Goal: Information Seeking & Learning: Learn about a topic

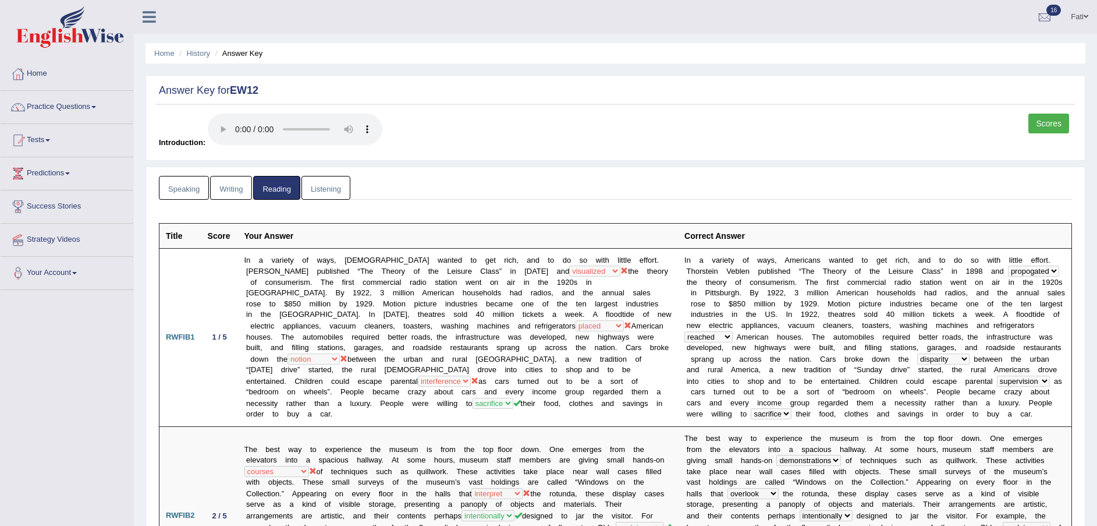
click at [197, 54] on link "History" at bounding box center [198, 53] width 23 height 9
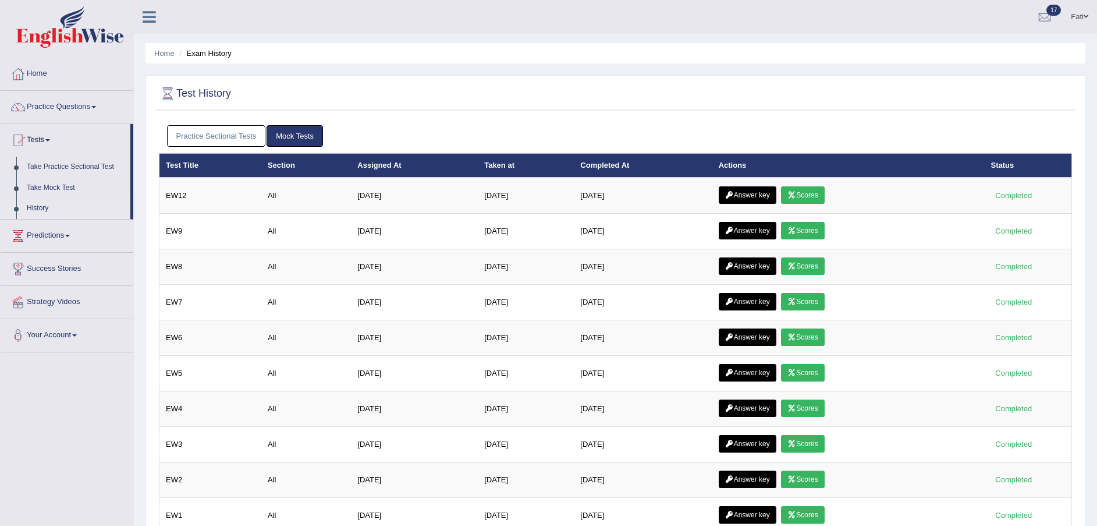
click at [233, 133] on link "Practice Sectional Tests" at bounding box center [216, 136] width 99 height 22
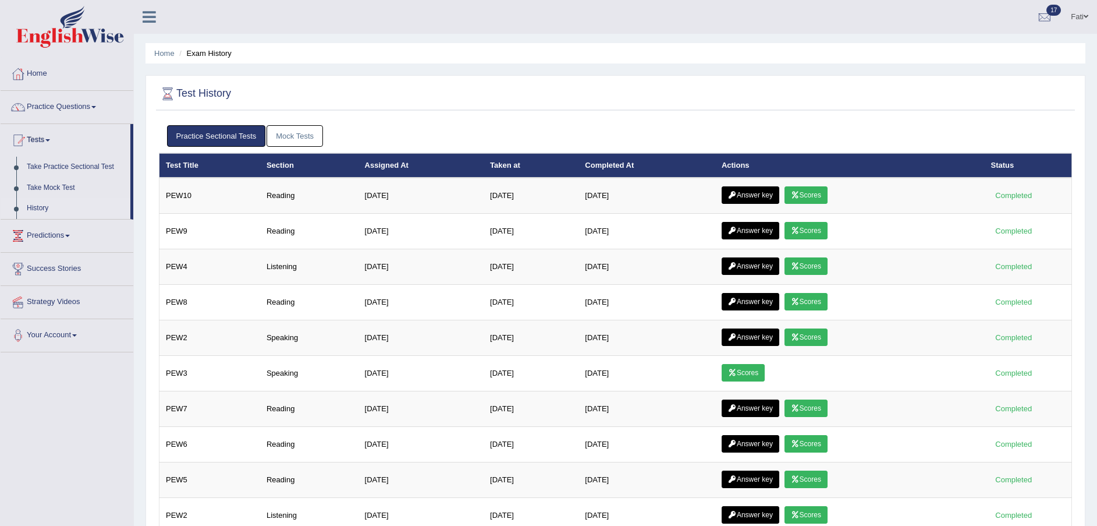
click at [760, 192] on link "Answer key" at bounding box center [751, 194] width 58 height 17
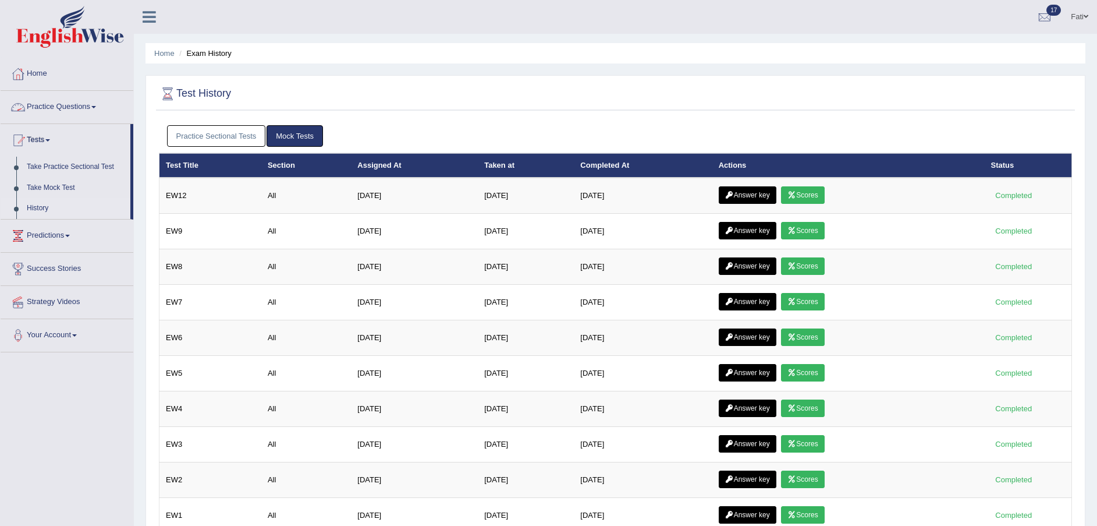
click at [200, 141] on link "Practice Sectional Tests" at bounding box center [216, 136] width 99 height 22
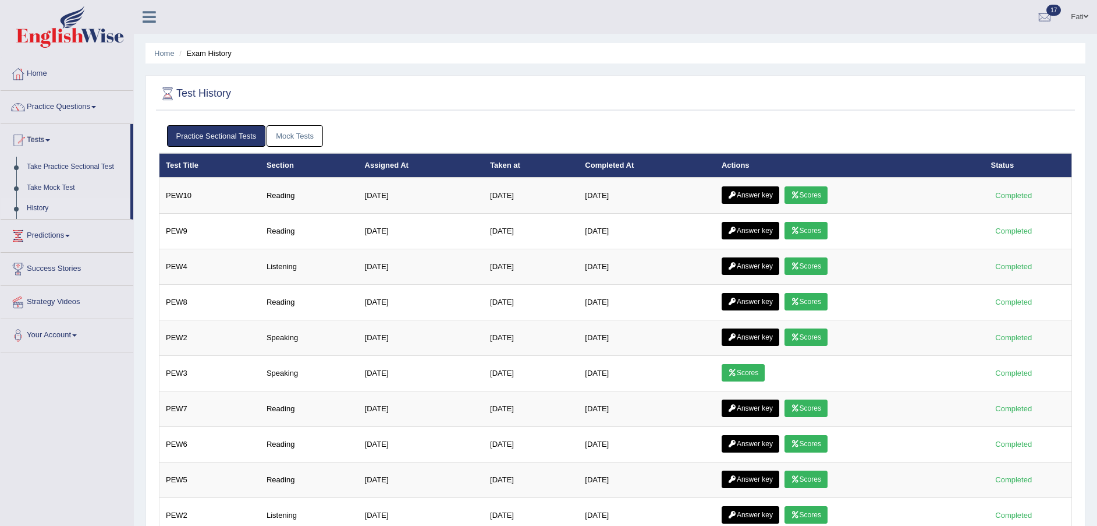
click at [804, 195] on link "Scores" at bounding box center [806, 194] width 43 height 17
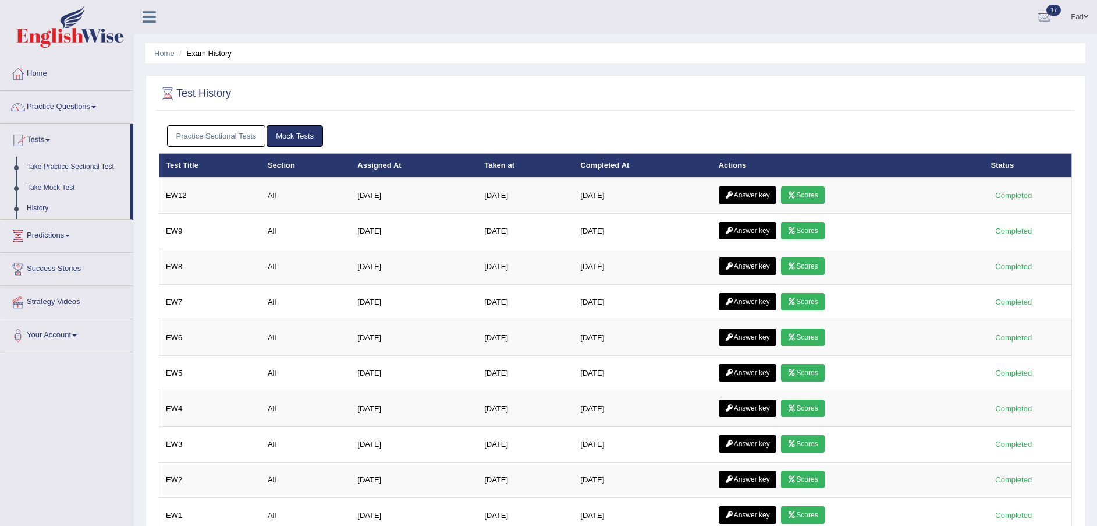
click at [745, 197] on link "Answer key" at bounding box center [748, 194] width 58 height 17
click at [210, 139] on link "Practice Sectional Tests" at bounding box center [216, 136] width 99 height 22
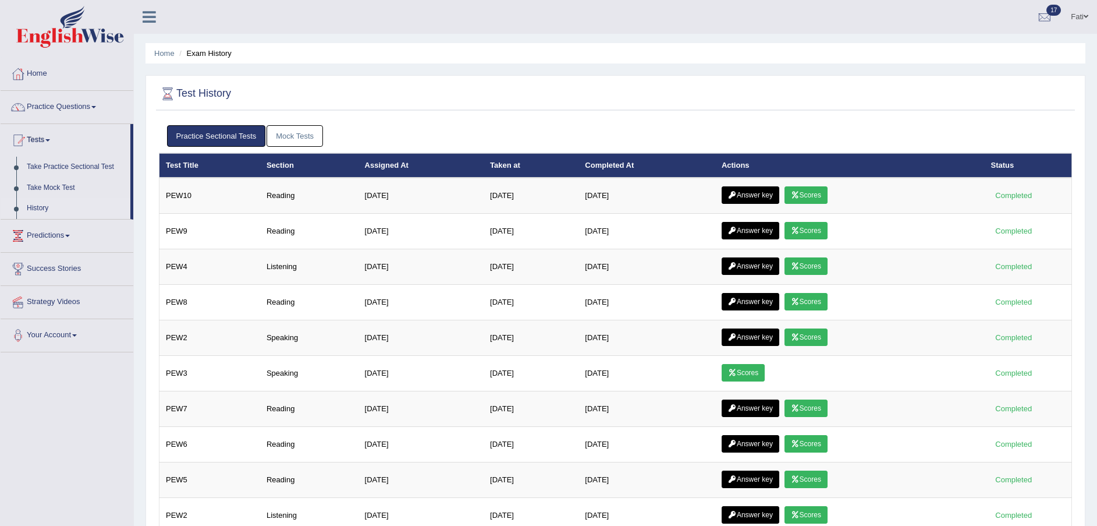
click at [742, 200] on link "Answer key" at bounding box center [751, 194] width 58 height 17
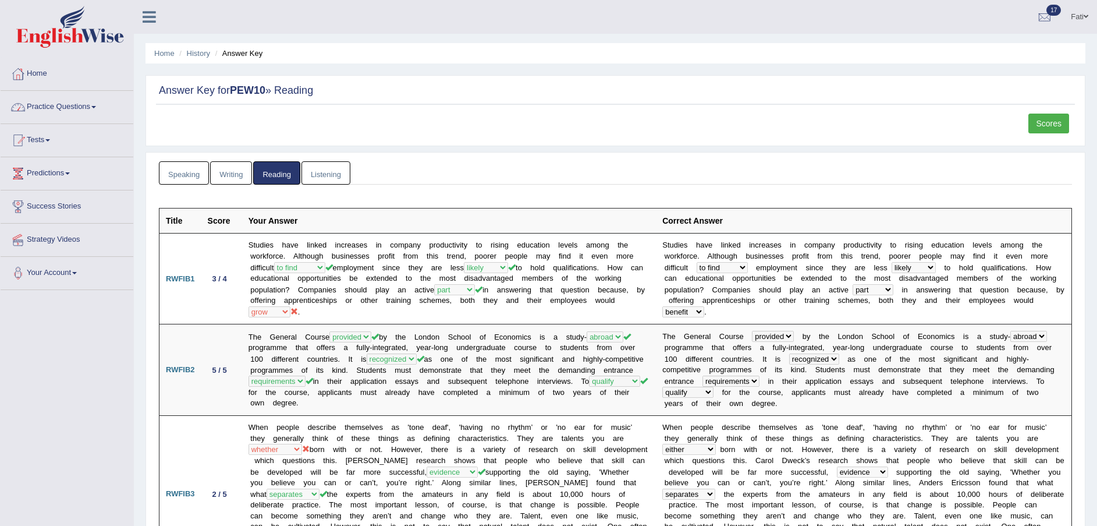
click at [46, 98] on link "Practice Questions" at bounding box center [67, 105] width 133 height 29
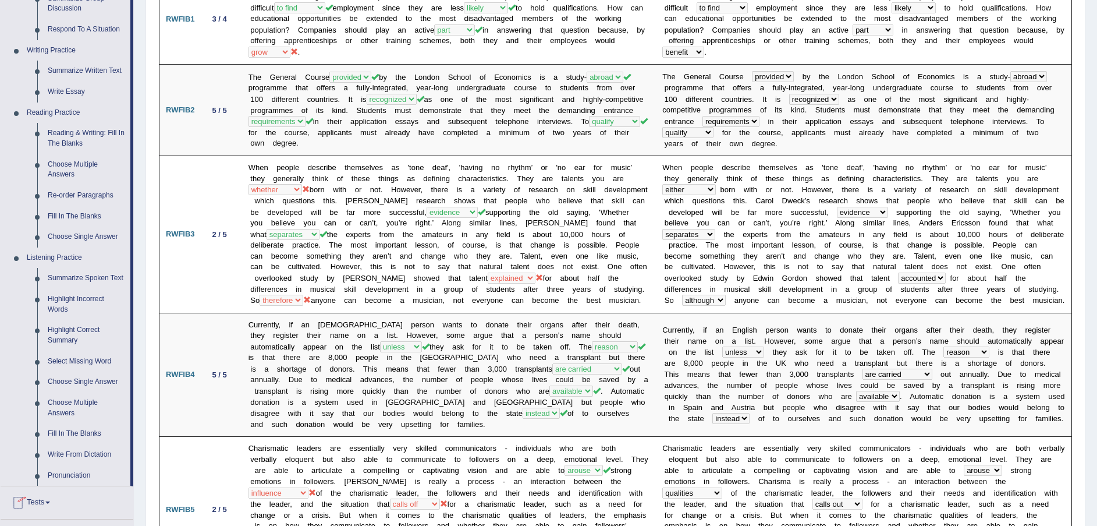
scroll to position [262, 0]
click at [86, 215] on link "Fill In The Blanks" at bounding box center [86, 214] width 88 height 21
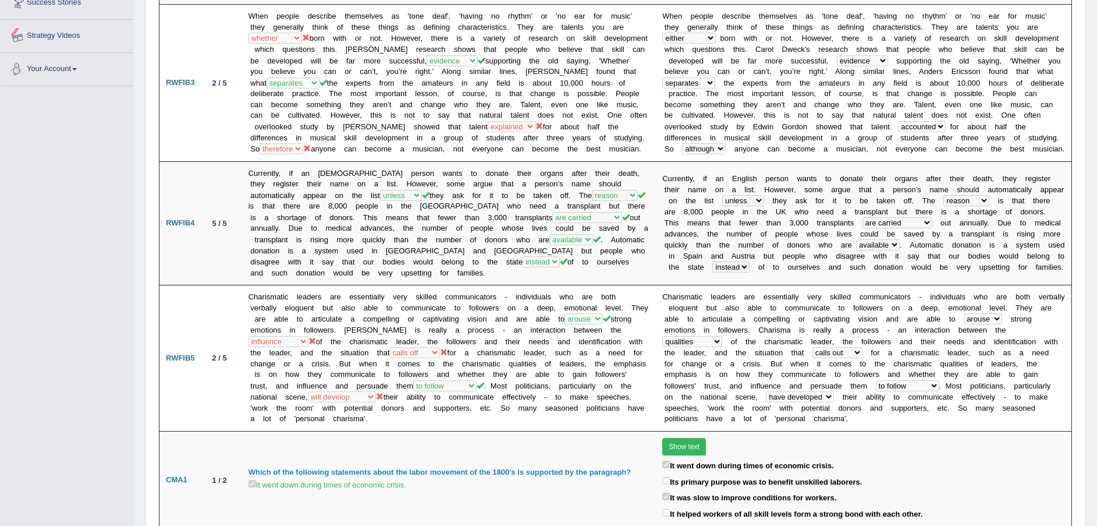
scroll to position [884, 0]
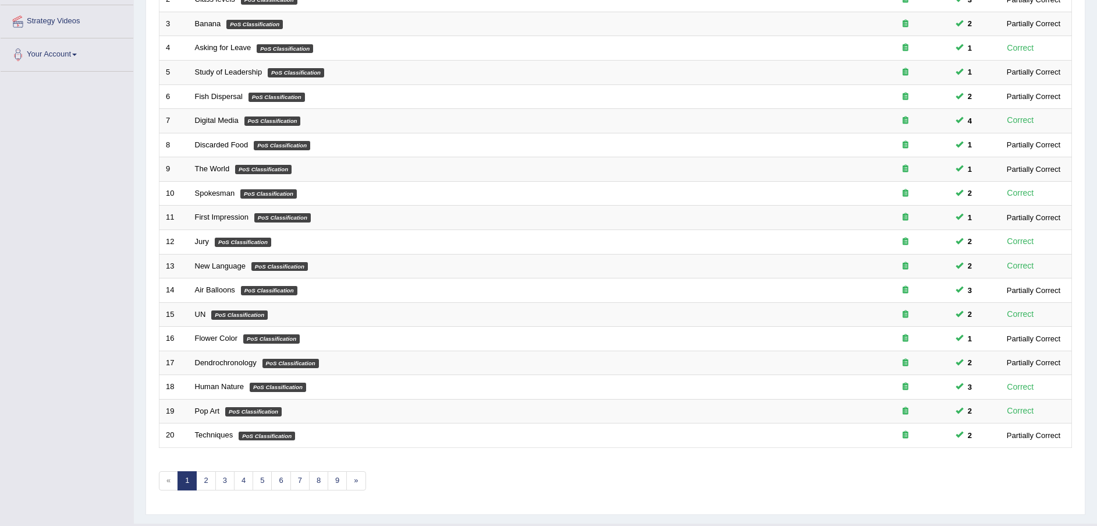
scroll to position [245, 0]
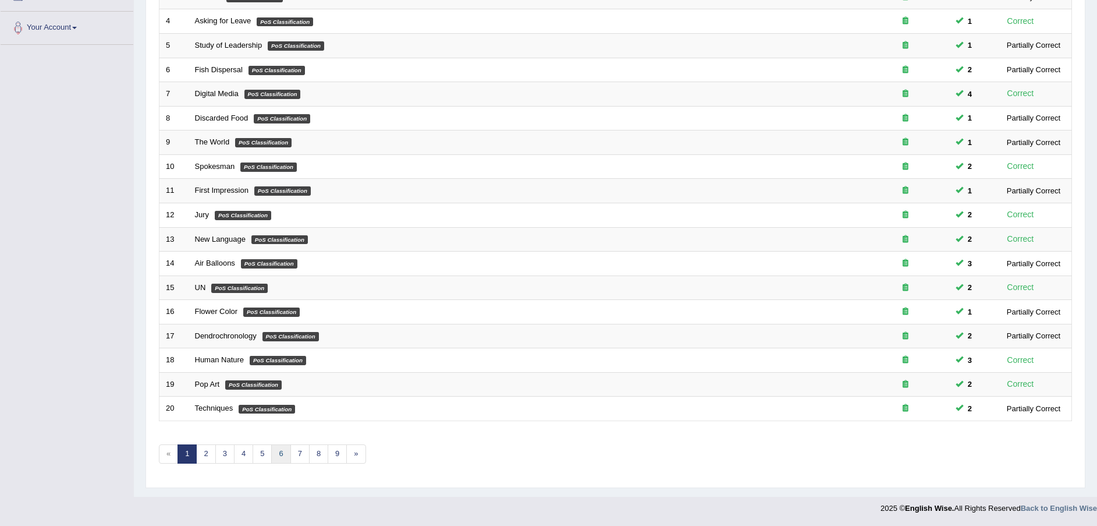
click at [279, 452] on link "6" at bounding box center [280, 453] width 19 height 19
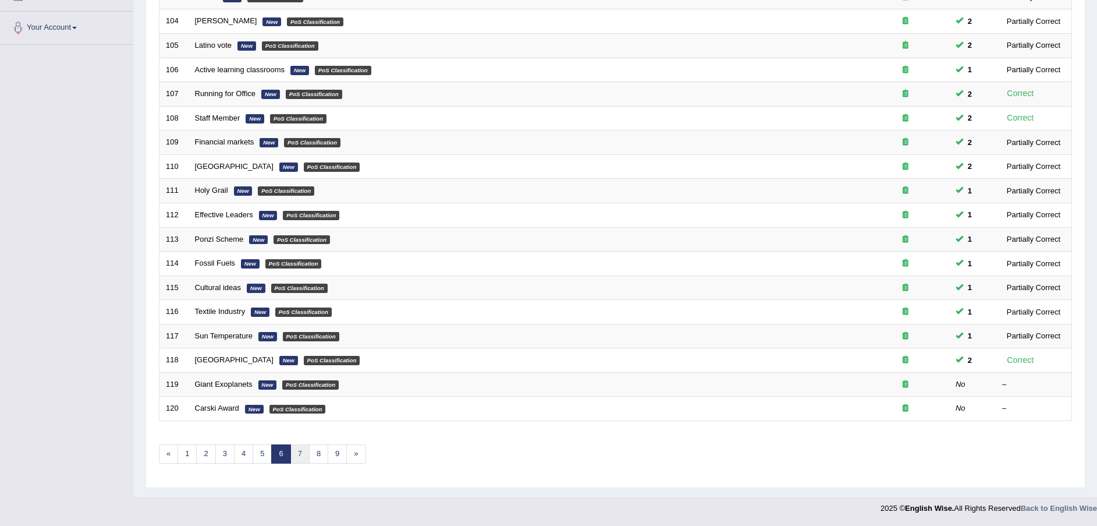
click at [295, 451] on link "7" at bounding box center [299, 453] width 19 height 19
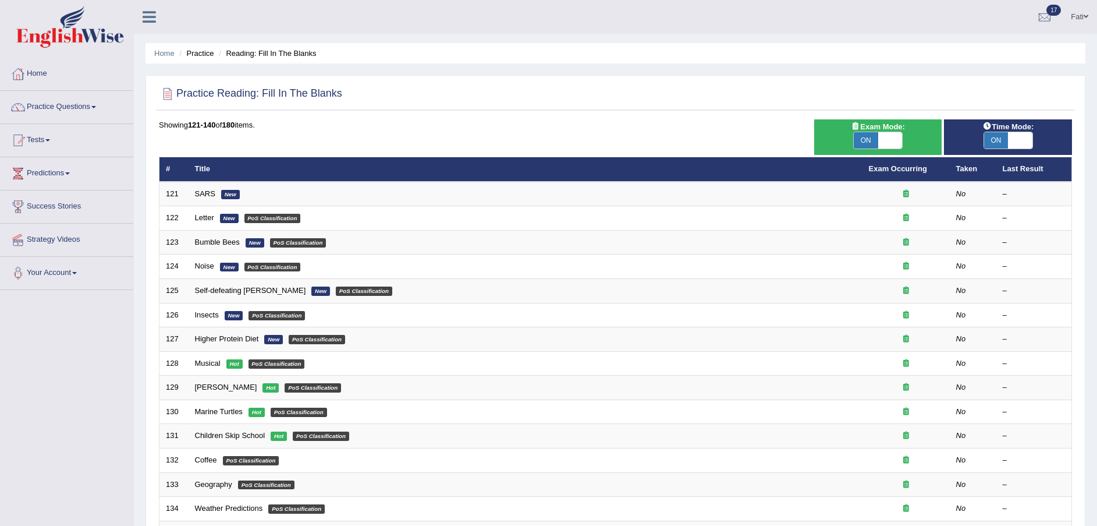
click at [211, 193] on link "SARS" at bounding box center [205, 193] width 20 height 9
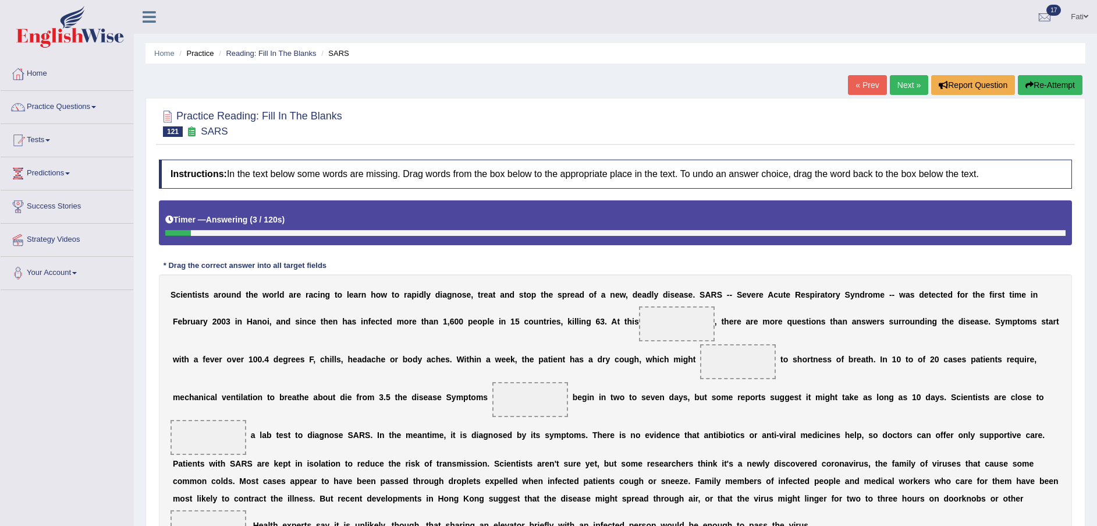
click at [207, 55] on li "Practice" at bounding box center [194, 53] width 37 height 11
click at [59, 108] on link "Practice Questions" at bounding box center [67, 105] width 133 height 29
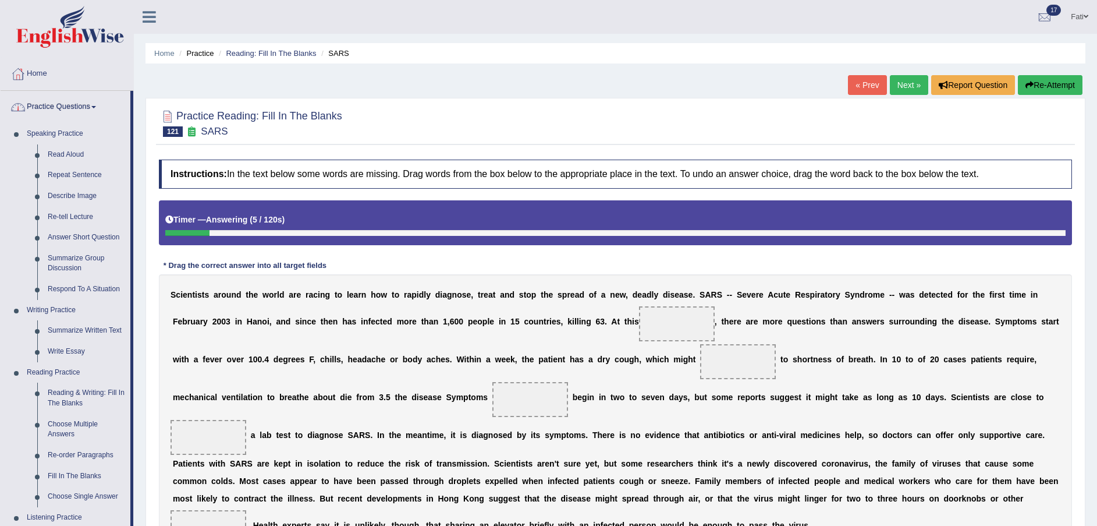
click at [61, 101] on link "Practice Questions" at bounding box center [66, 105] width 130 height 29
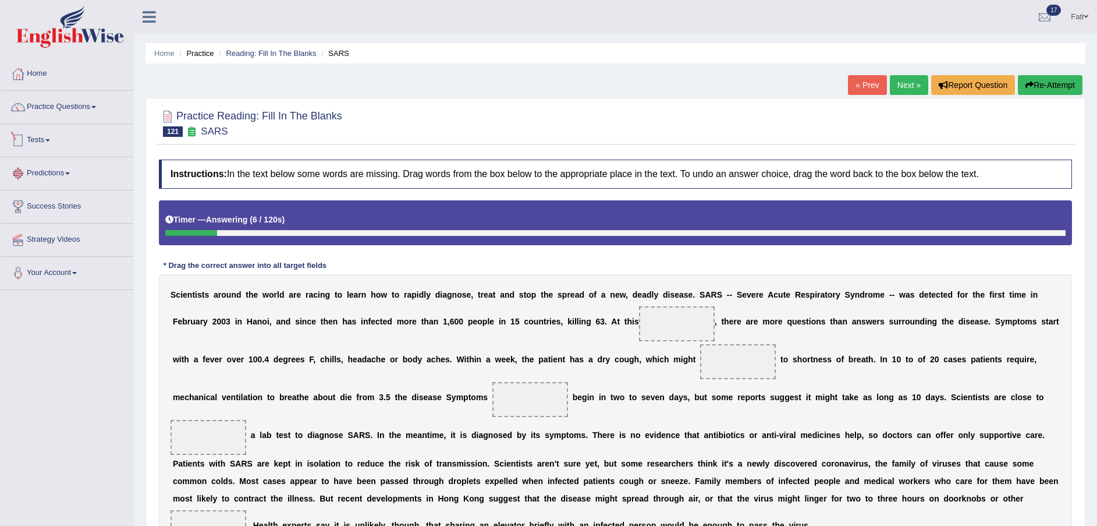
click at [47, 147] on link "Tests" at bounding box center [67, 138] width 133 height 29
click at [35, 208] on link "History" at bounding box center [76, 208] width 109 height 21
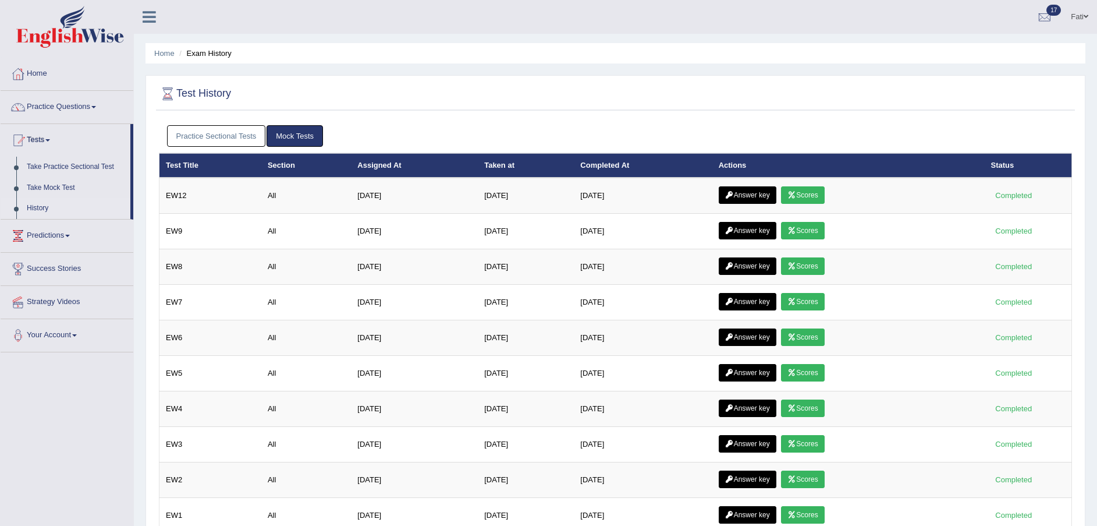
click at [229, 133] on link "Practice Sectional Tests" at bounding box center [216, 136] width 99 height 22
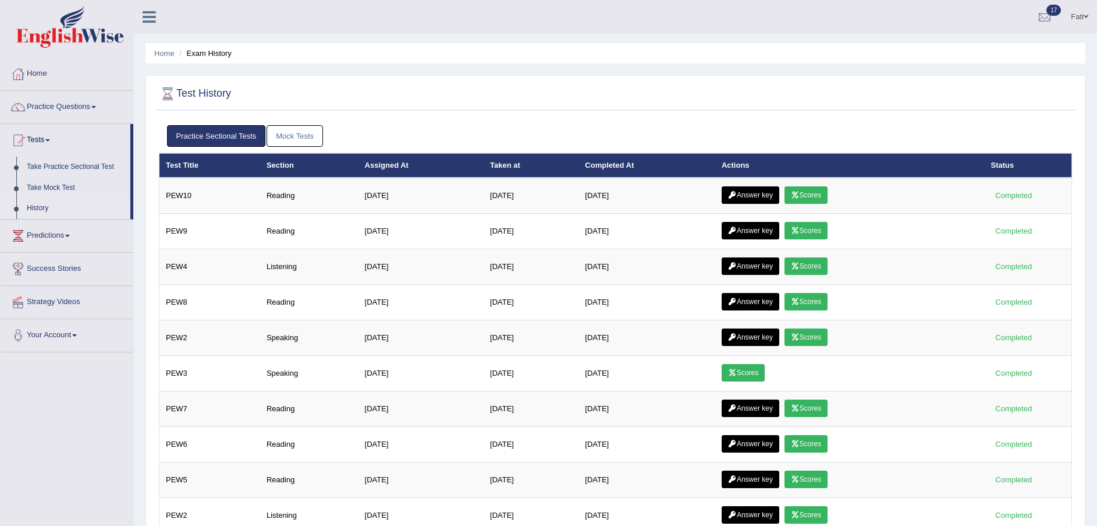
click at [757, 199] on link "Answer key" at bounding box center [751, 194] width 58 height 17
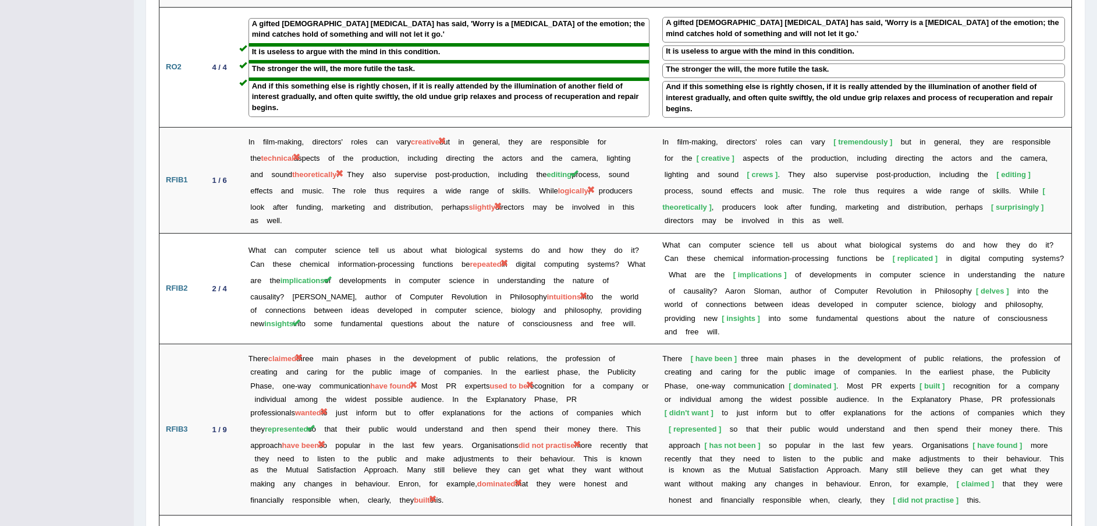
scroll to position [1027, 0]
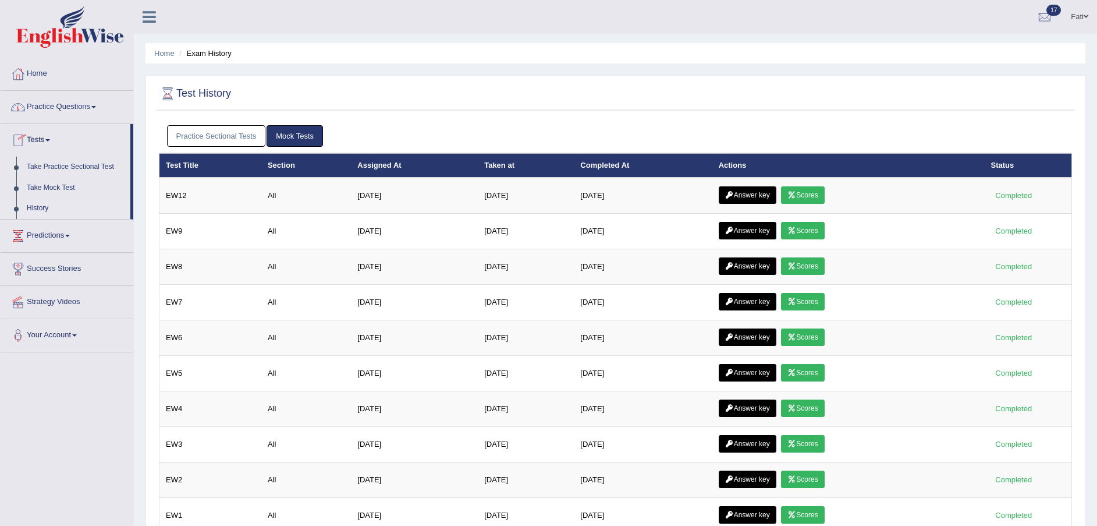
click at [48, 139] on link "Tests" at bounding box center [66, 138] width 130 height 29
click at [49, 133] on link "Tests" at bounding box center [67, 138] width 133 height 29
click at [81, 166] on link "Take Practice Sectional Test" at bounding box center [76, 167] width 109 height 21
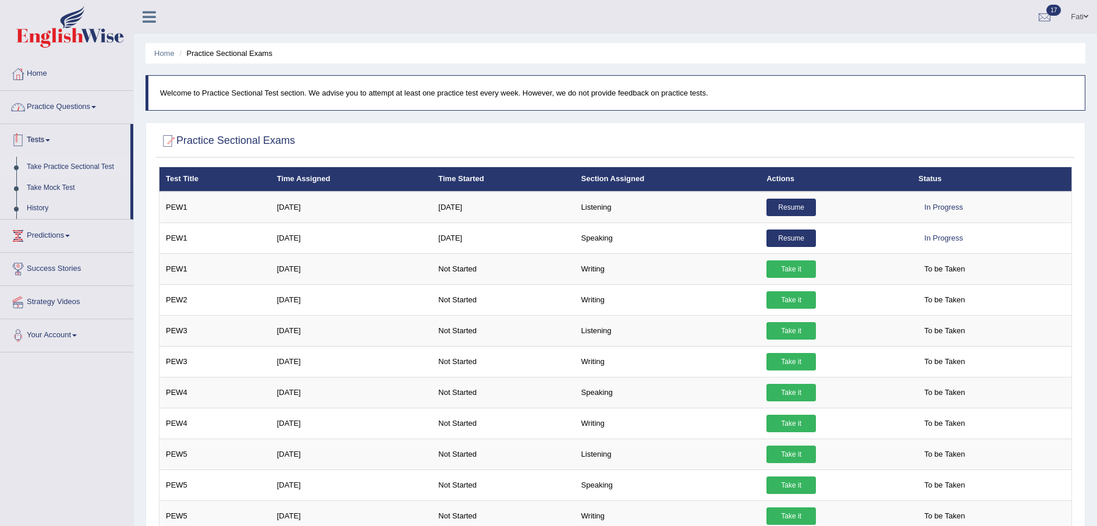
click at [74, 103] on link "Practice Questions" at bounding box center [67, 105] width 133 height 29
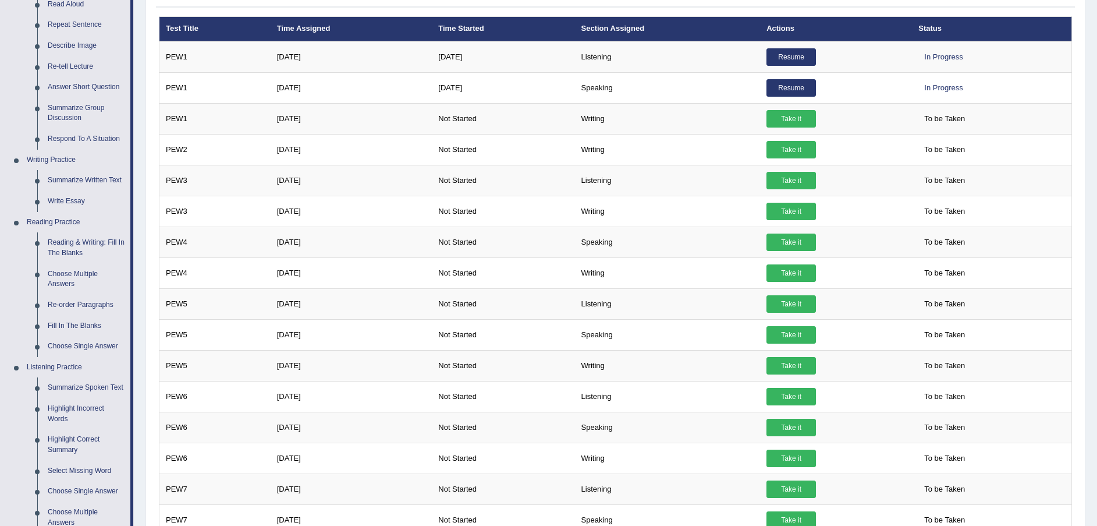
scroll to position [175, 0]
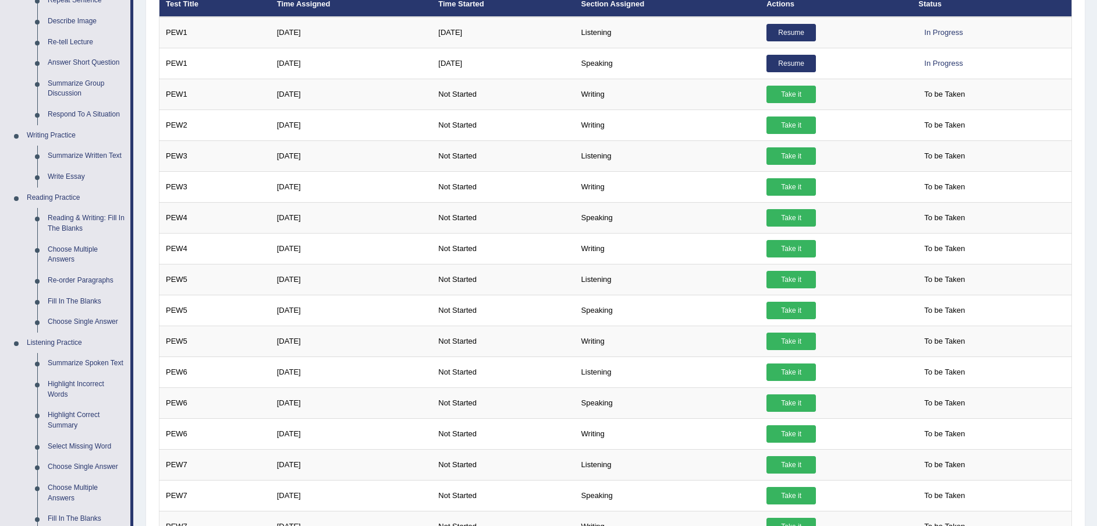
click at [89, 300] on link "Fill In The Blanks" at bounding box center [86, 301] width 88 height 21
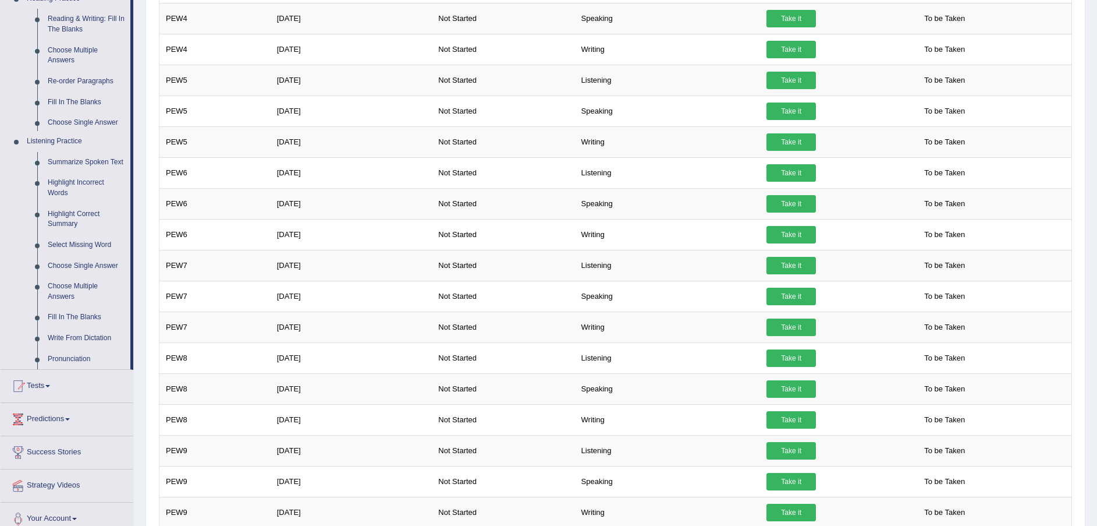
scroll to position [651, 0]
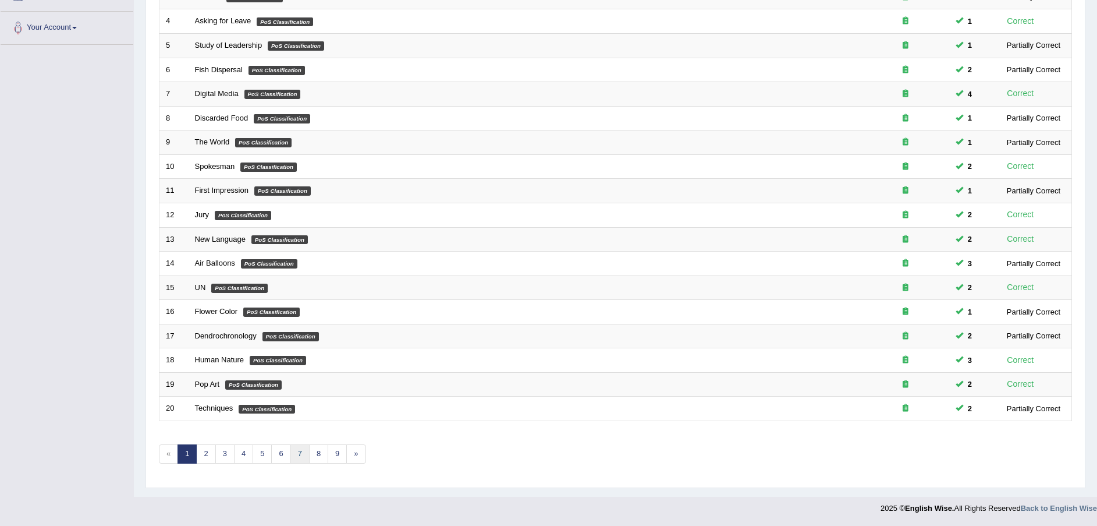
click at [302, 452] on link "7" at bounding box center [299, 453] width 19 height 19
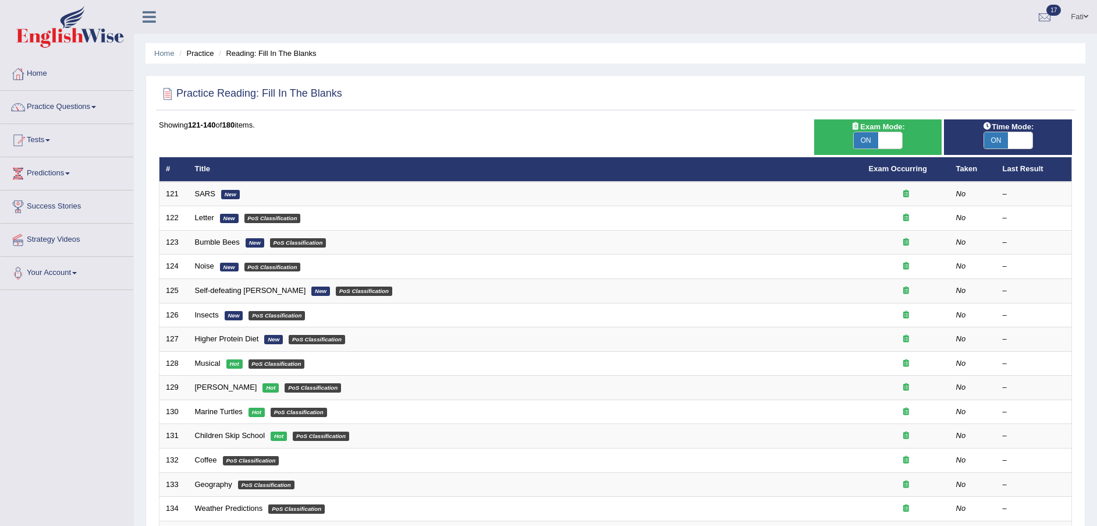
click at [203, 197] on link "SARS" at bounding box center [205, 193] width 20 height 9
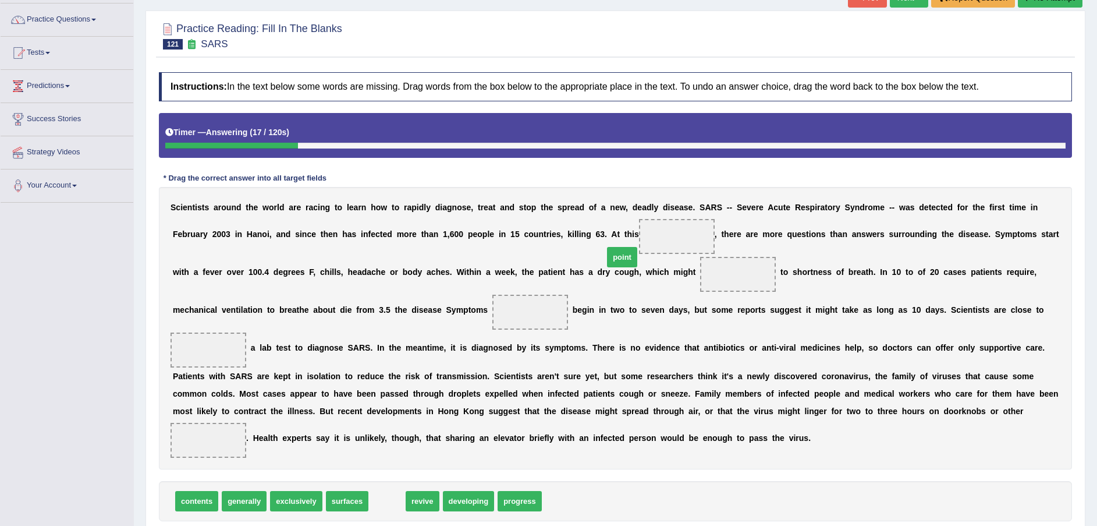
drag, startPoint x: 373, startPoint y: 484, endPoint x: 600, endPoint y: 240, distance: 333.2
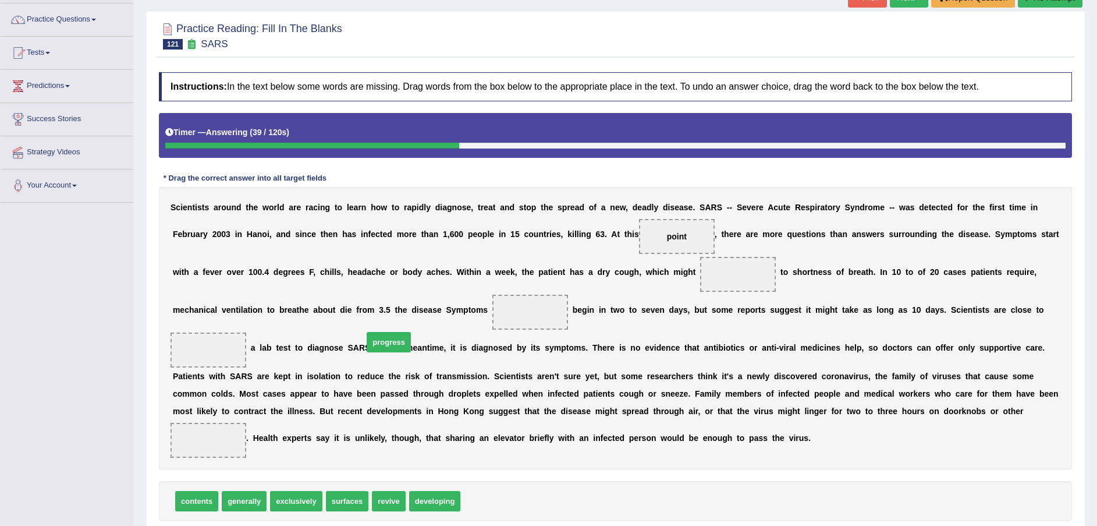
drag, startPoint x: 464, startPoint y: 483, endPoint x: 367, endPoint y: 324, distance: 186.3
click at [421, 491] on span "developing" at bounding box center [435, 501] width 52 height 20
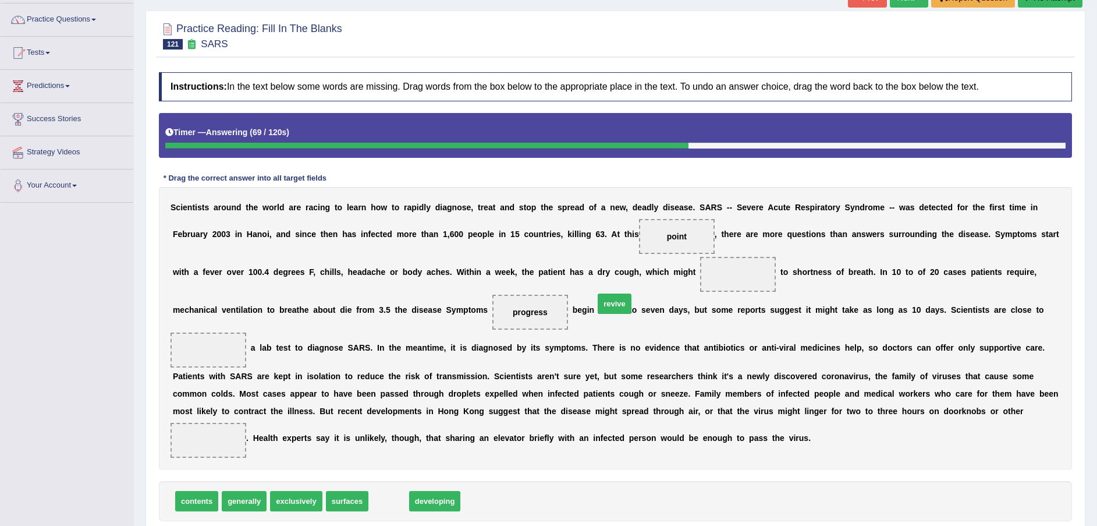
drag, startPoint x: 382, startPoint y: 485, endPoint x: 608, endPoint y: 288, distance: 299.9
drag, startPoint x: 611, startPoint y: 275, endPoint x: 640, endPoint y: 404, distance: 131.9
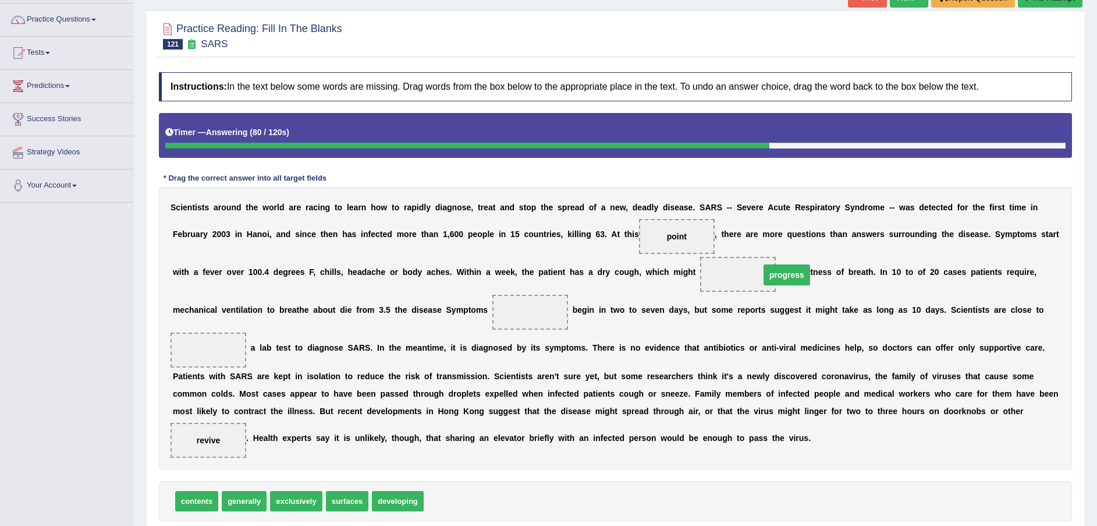
drag, startPoint x: 366, startPoint y: 314, endPoint x: 604, endPoint y: 276, distance: 241.0
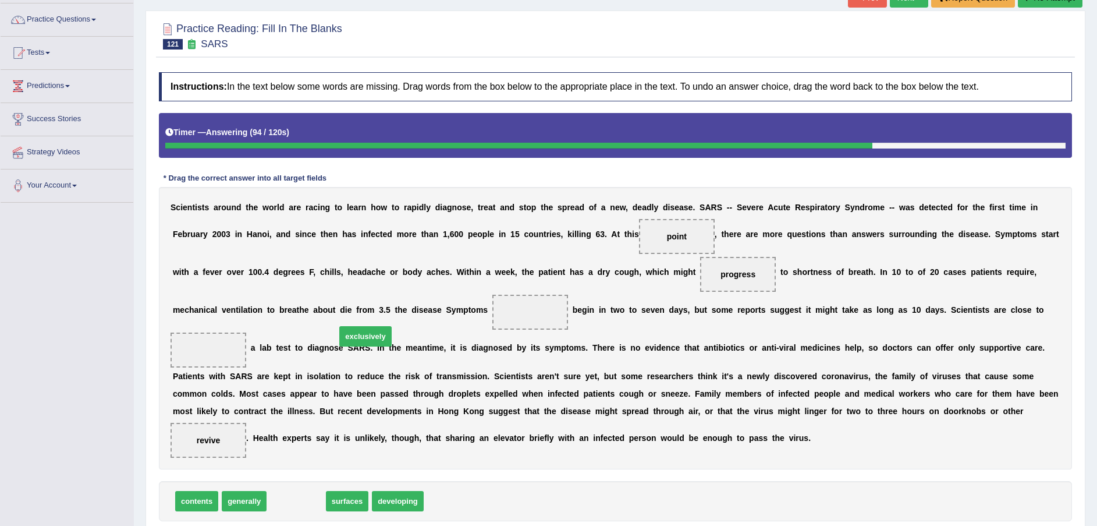
drag, startPoint x: 296, startPoint y: 480, endPoint x: 365, endPoint y: 316, distance: 178.2
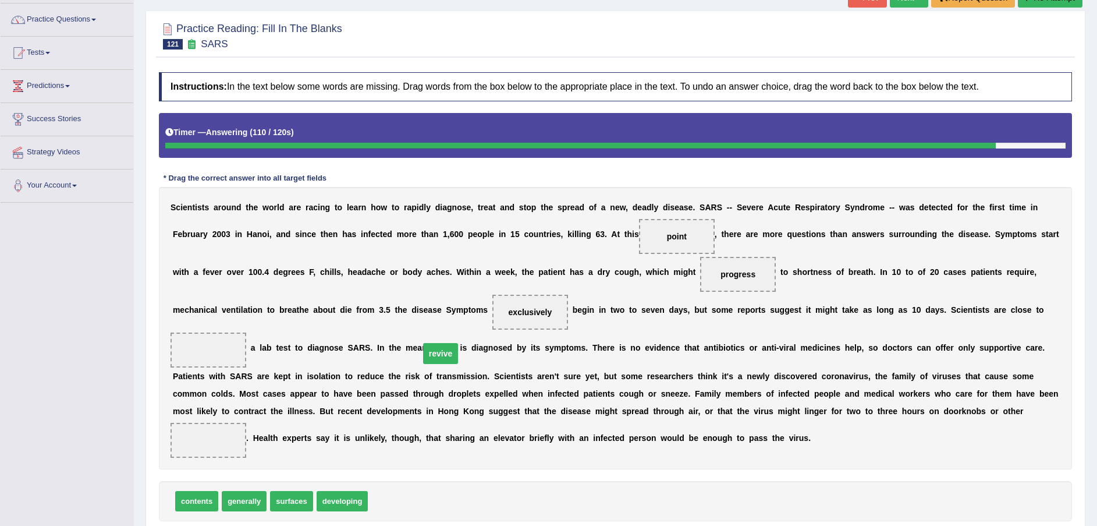
drag, startPoint x: 649, startPoint y: 399, endPoint x: 881, endPoint y: 313, distance: 247.9
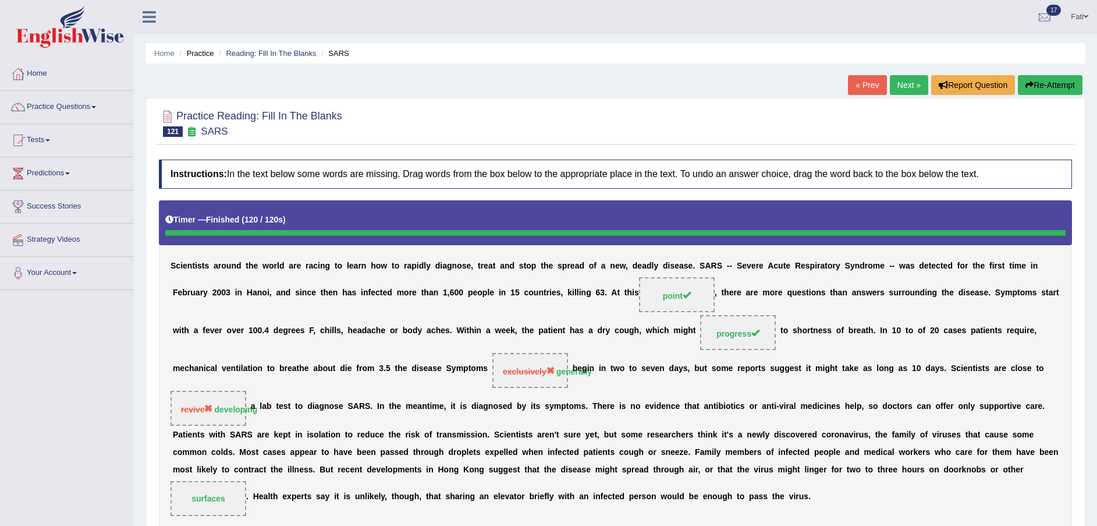
click at [1037, 81] on button "Re-Attempt" at bounding box center [1050, 85] width 65 height 20
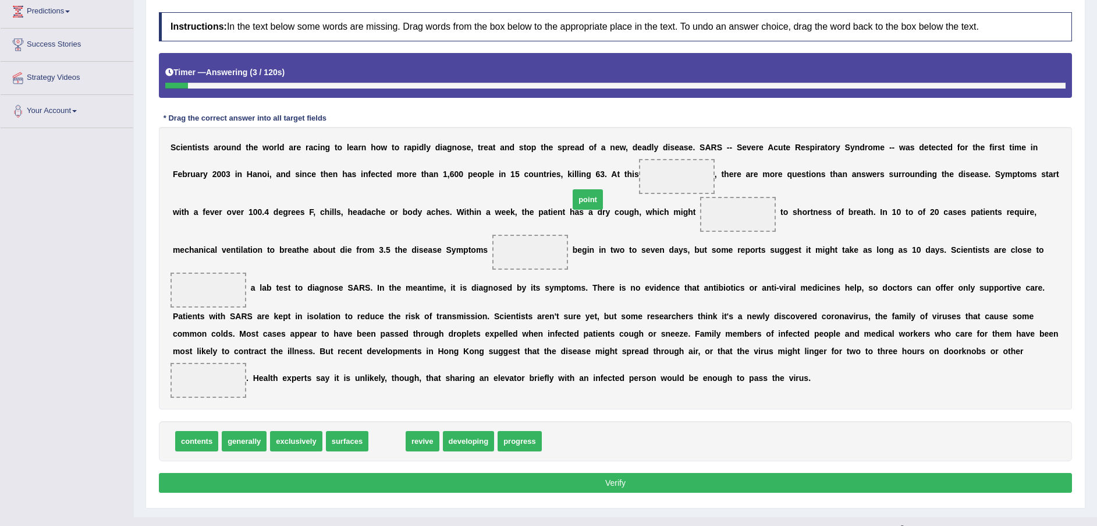
drag, startPoint x: 387, startPoint y: 423, endPoint x: 590, endPoint y: 172, distance: 322.5
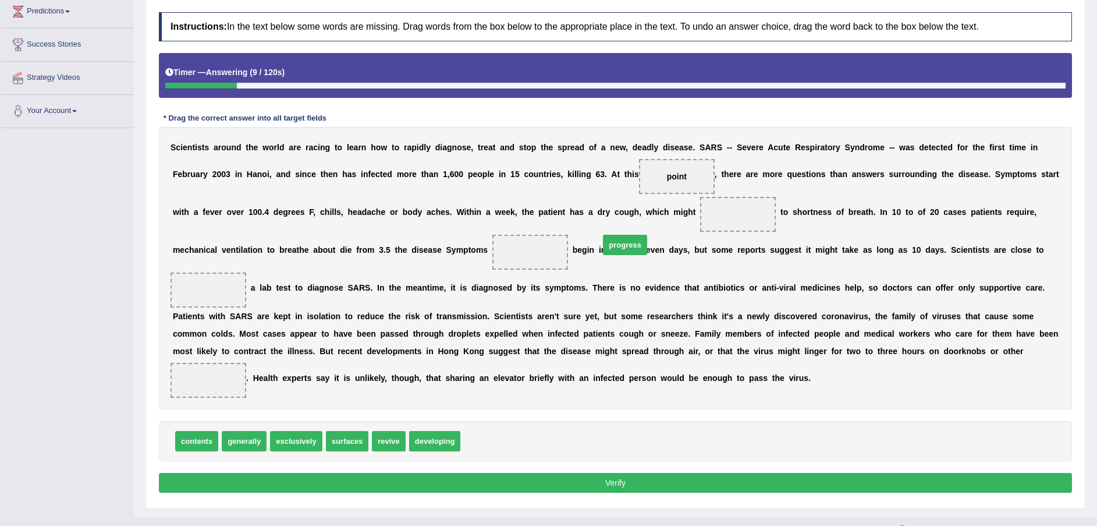
drag, startPoint x: 471, startPoint y: 421, endPoint x: 612, endPoint y: 222, distance: 243.5
drag, startPoint x: 252, startPoint y: 417, endPoint x: 370, endPoint y: 244, distance: 209.9
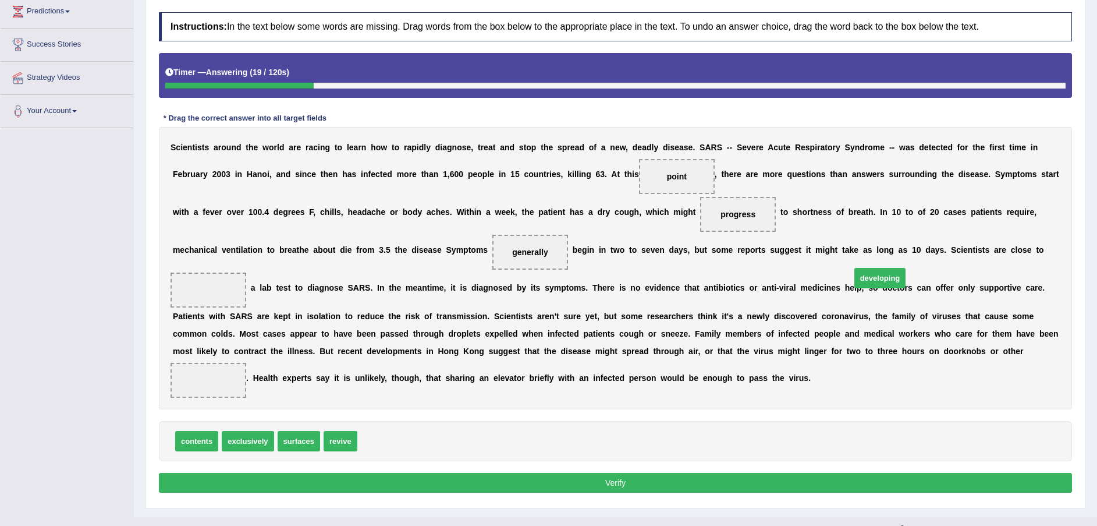
drag, startPoint x: 370, startPoint y: 421, endPoint x: 864, endPoint y: 256, distance: 521.7
drag, startPoint x: 248, startPoint y: 424, endPoint x: 644, endPoint y: 341, distance: 405.1
click at [624, 473] on button "Verify" at bounding box center [615, 483] width 913 height 20
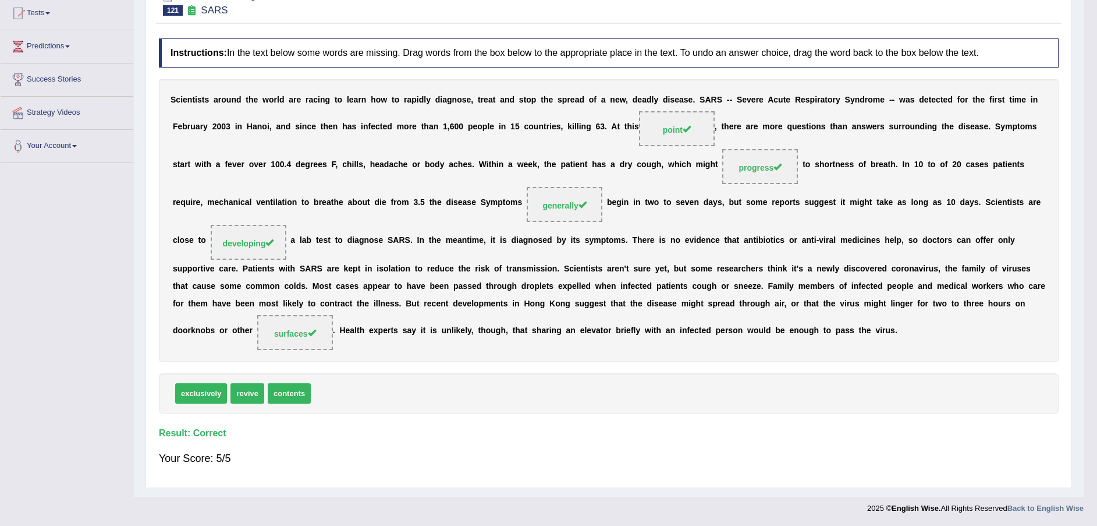
scroll to position [86, 0]
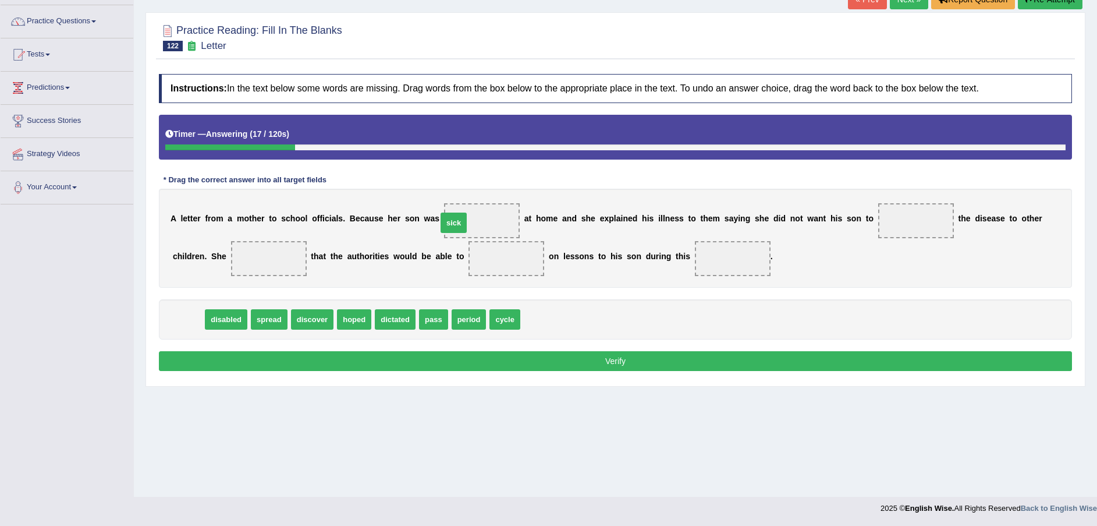
drag, startPoint x: 189, startPoint y: 320, endPoint x: 455, endPoint y: 224, distance: 283.0
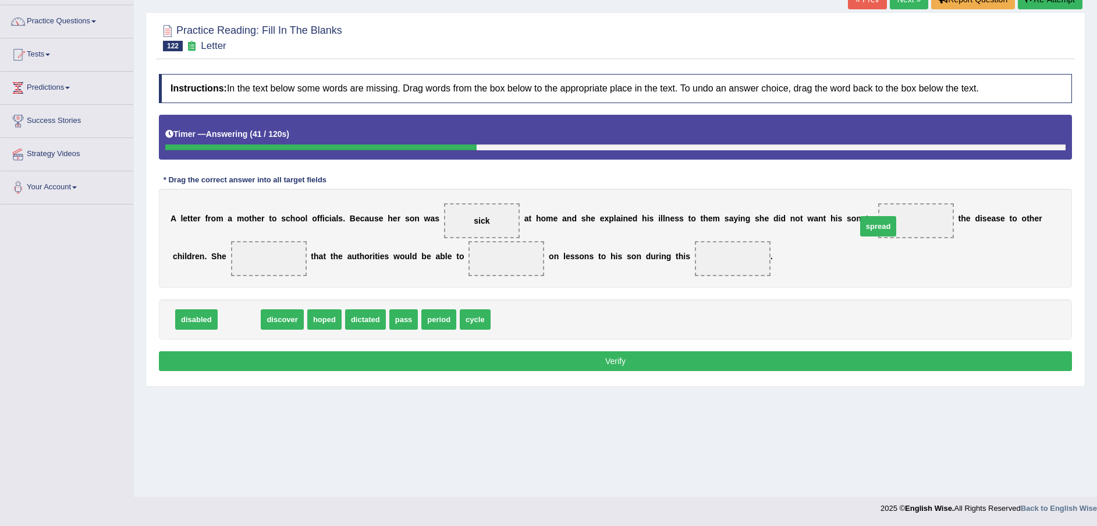
drag, startPoint x: 239, startPoint y: 323, endPoint x: 878, endPoint y: 230, distance: 645.9
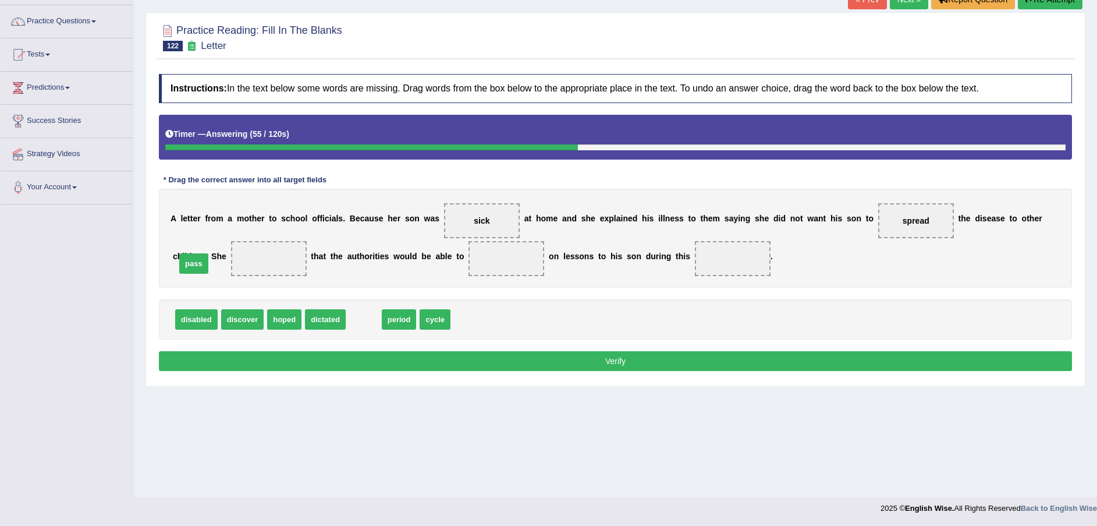
drag, startPoint x: 357, startPoint y: 322, endPoint x: 187, endPoint y: 266, distance: 178.9
drag, startPoint x: 217, startPoint y: 259, endPoint x: 485, endPoint y: 328, distance: 277.6
drag, startPoint x: 233, startPoint y: 319, endPoint x: 204, endPoint y: 261, distance: 65.1
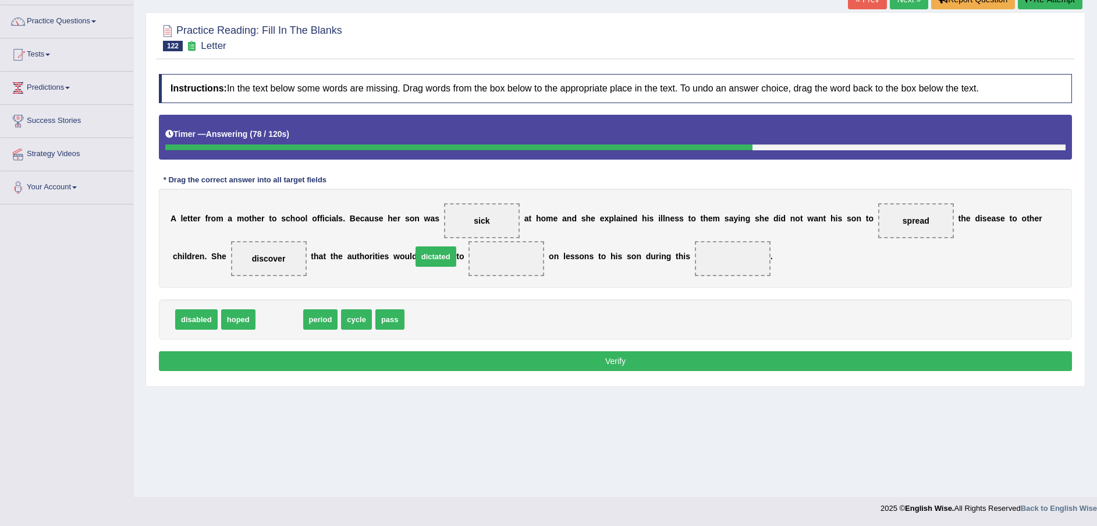
drag, startPoint x: 269, startPoint y: 324, endPoint x: 426, endPoint y: 261, distance: 169.3
drag, startPoint x: 270, startPoint y: 325, endPoint x: 638, endPoint y: 265, distance: 372.7
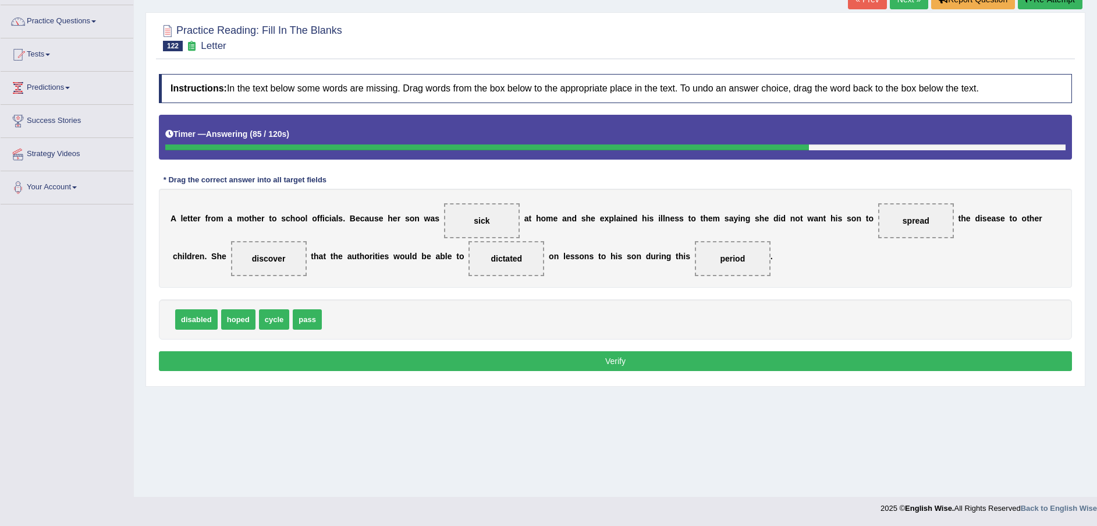
click at [439, 356] on button "Verify" at bounding box center [615, 361] width 913 height 20
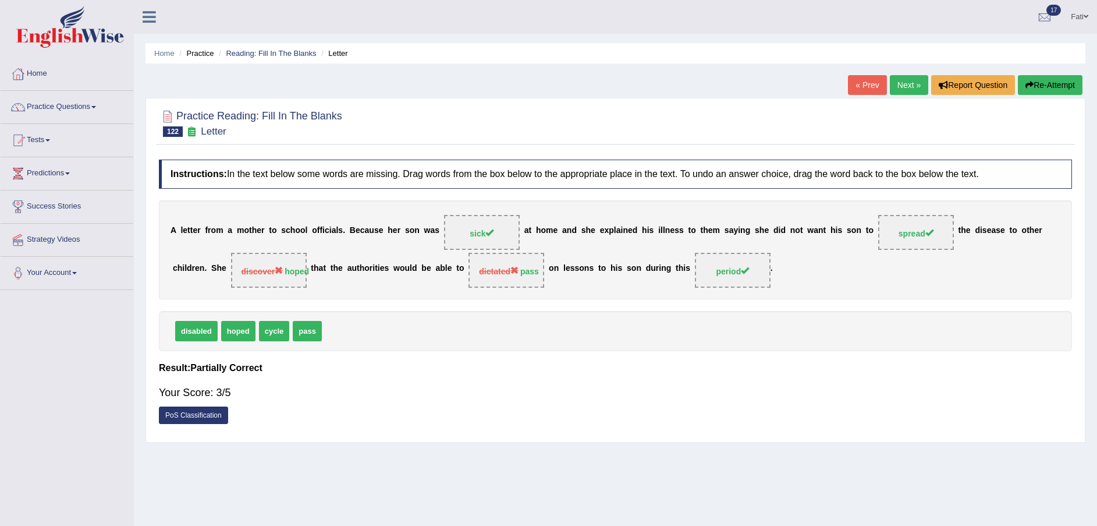
click at [916, 85] on link "Next »" at bounding box center [909, 85] width 38 height 20
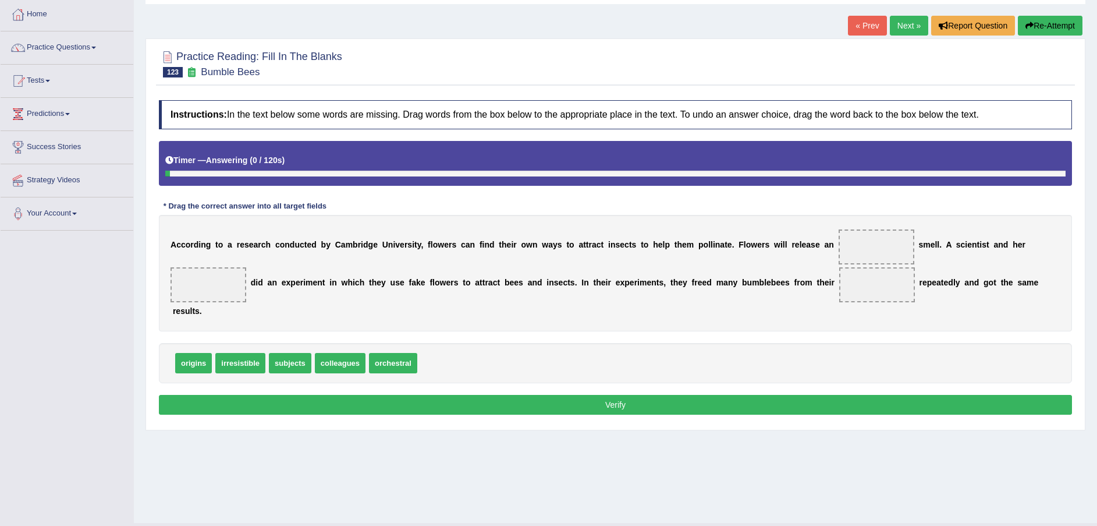
scroll to position [86, 0]
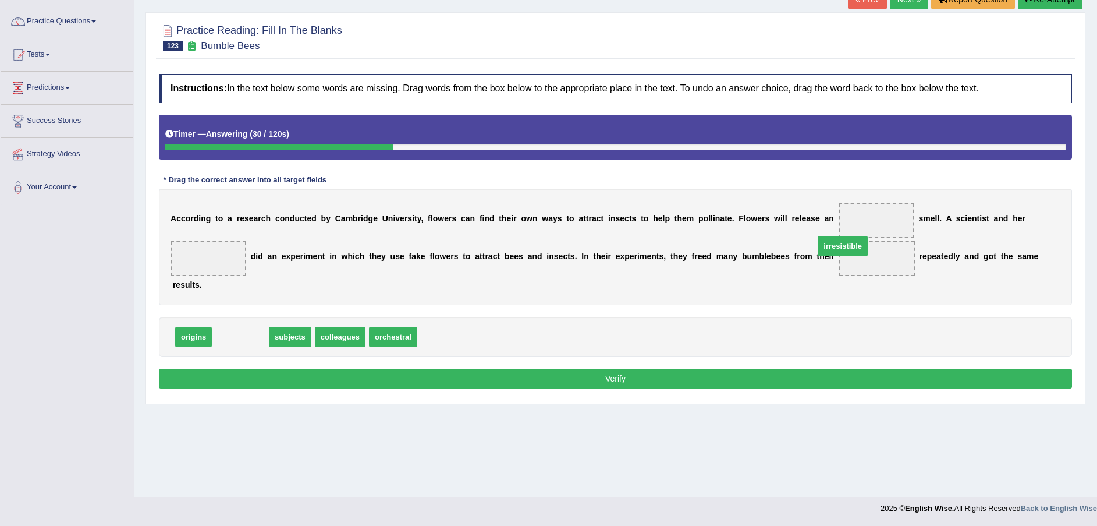
drag, startPoint x: 246, startPoint y: 325, endPoint x: 849, endPoint y: 234, distance: 609.3
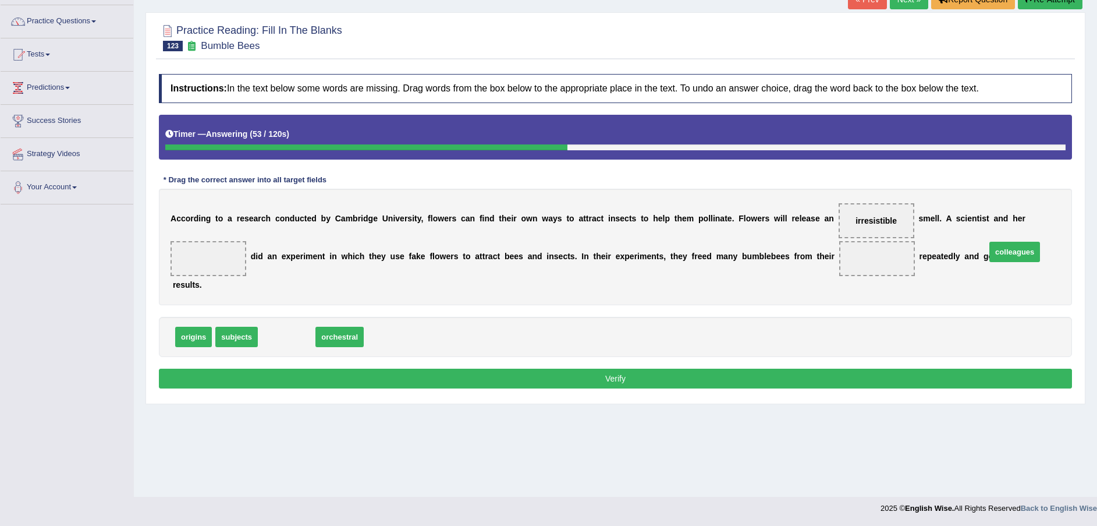
drag, startPoint x: 288, startPoint y: 325, endPoint x: 1015, endPoint y: 240, distance: 732.6
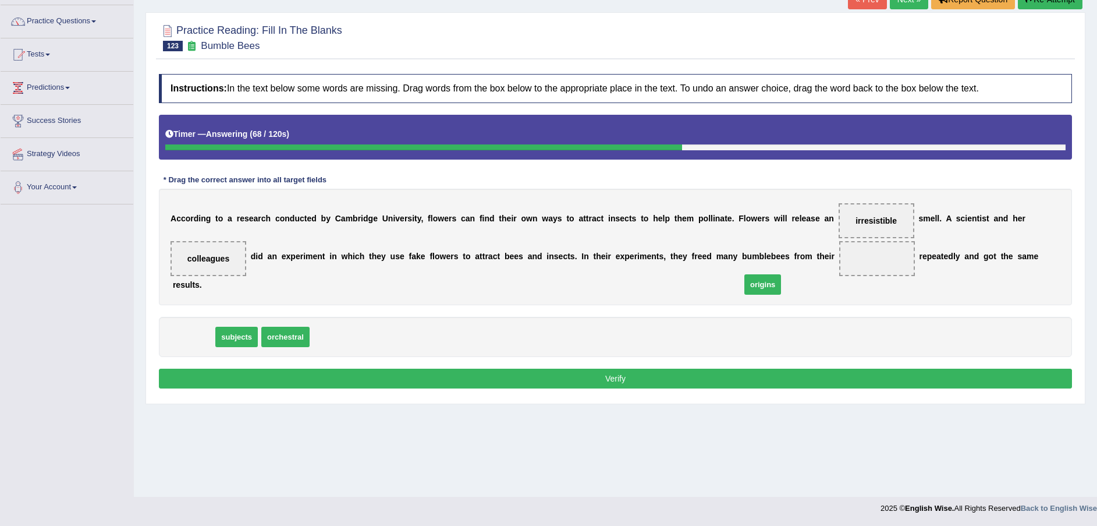
drag, startPoint x: 190, startPoint y: 322, endPoint x: 759, endPoint y: 270, distance: 571.7
click at [646, 368] on button "Verify" at bounding box center [615, 378] width 913 height 20
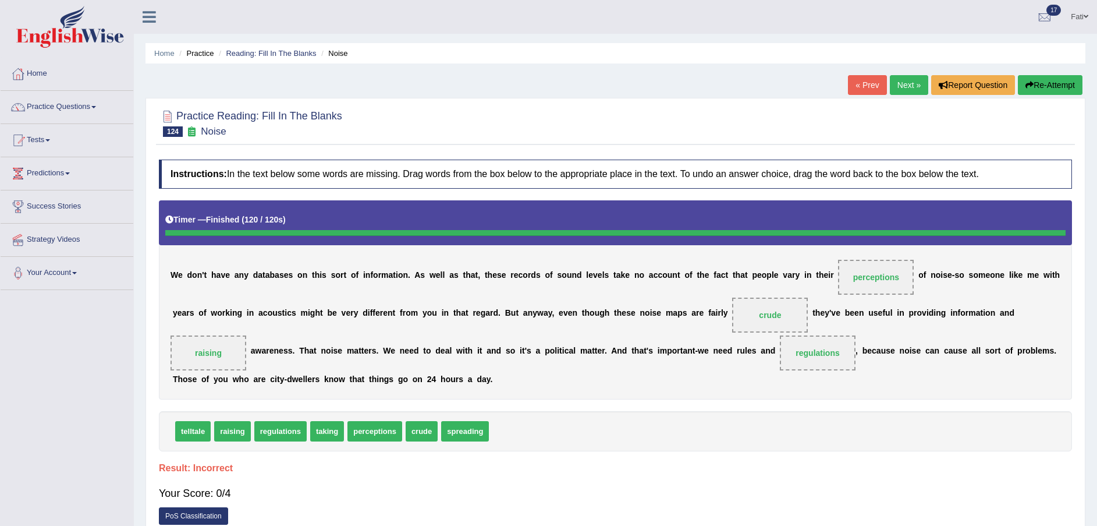
click at [1048, 86] on button "Re-Attempt" at bounding box center [1050, 85] width 65 height 20
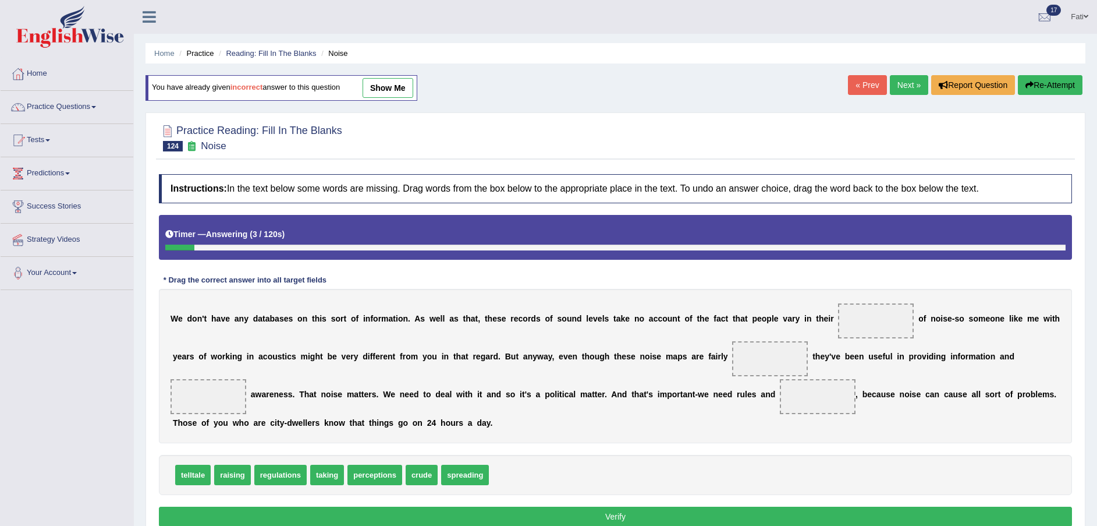
scroll to position [86, 0]
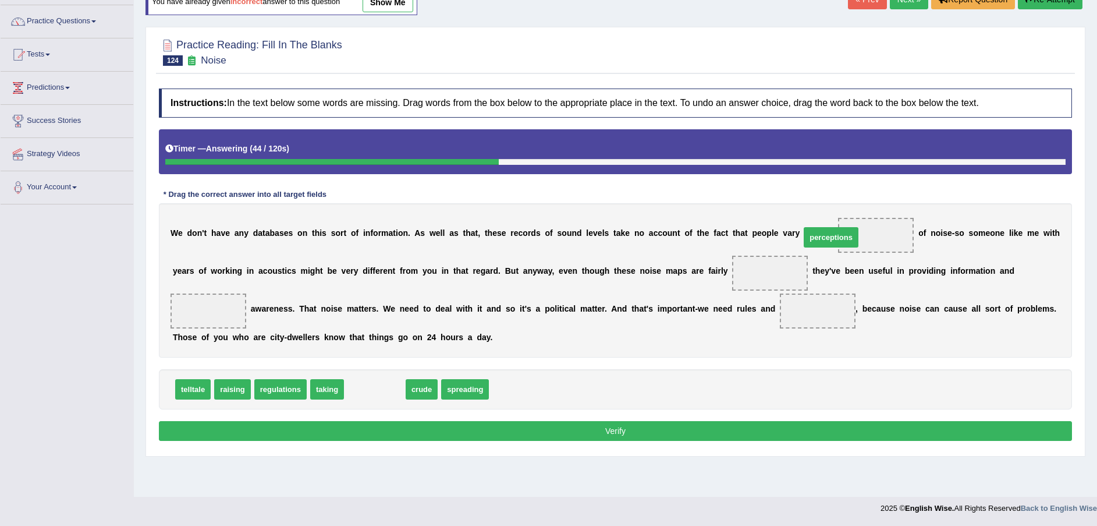
drag, startPoint x: 384, startPoint y: 384, endPoint x: 841, endPoint y: 232, distance: 481.0
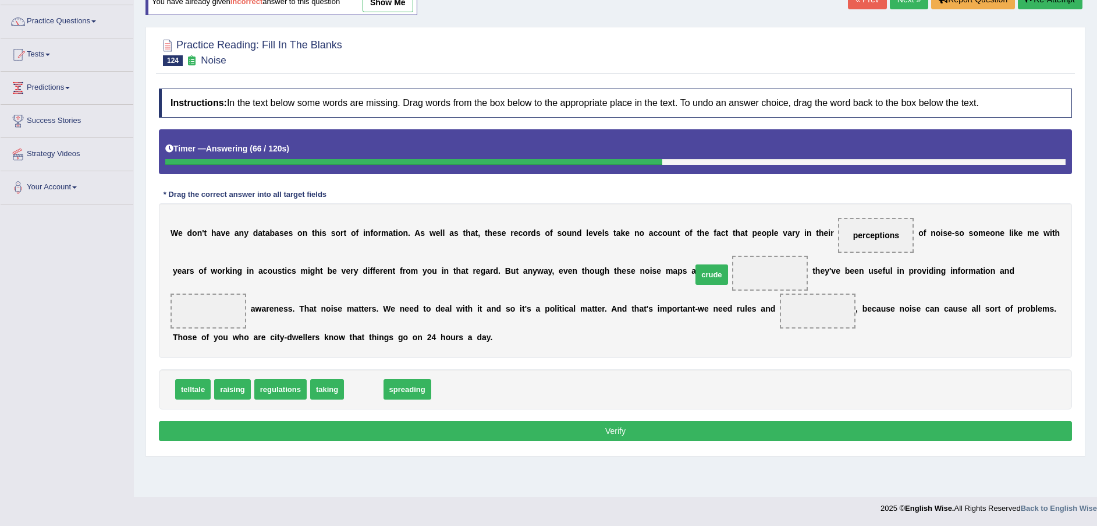
drag, startPoint x: 349, startPoint y: 396, endPoint x: 697, endPoint y: 282, distance: 366.5
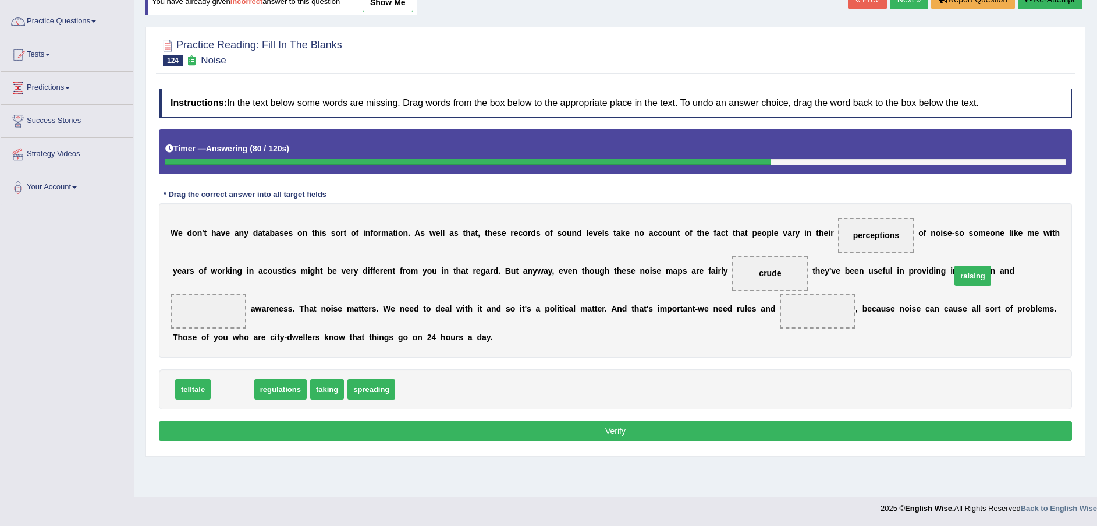
drag, startPoint x: 231, startPoint y: 392, endPoint x: 972, endPoint y: 278, distance: 749.1
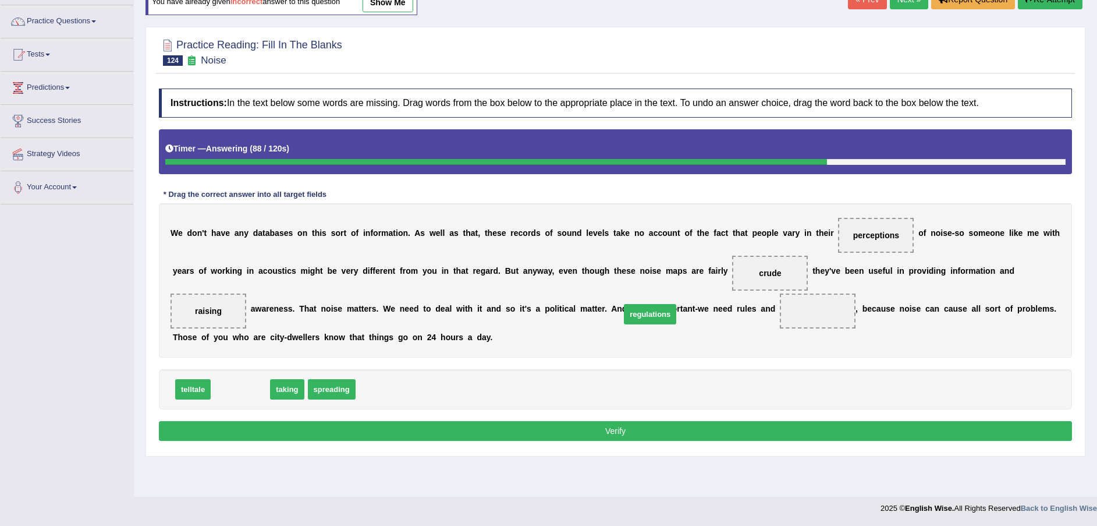
drag, startPoint x: 249, startPoint y: 387, endPoint x: 659, endPoint y: 311, distance: 416.7
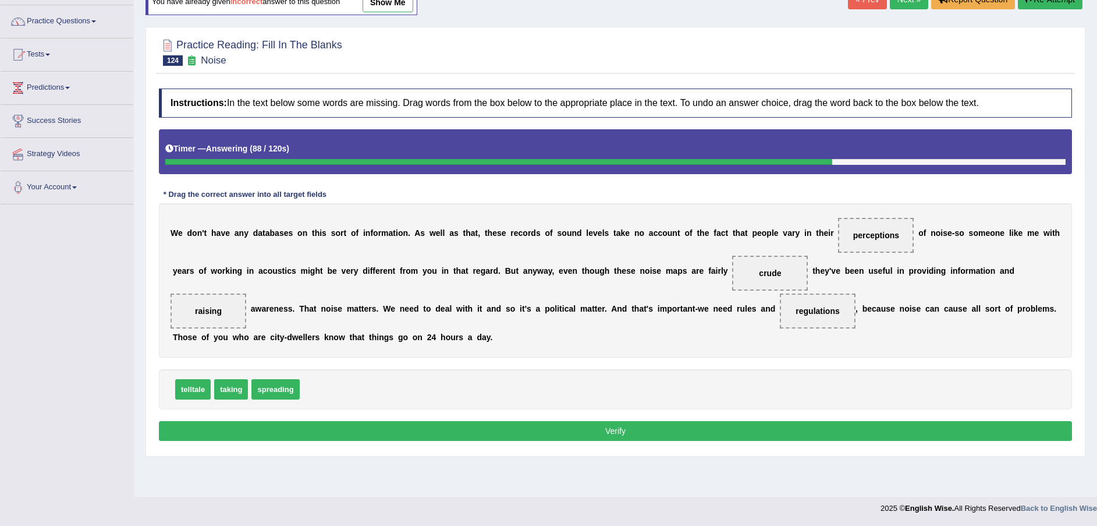
click at [625, 433] on button "Verify" at bounding box center [615, 431] width 913 height 20
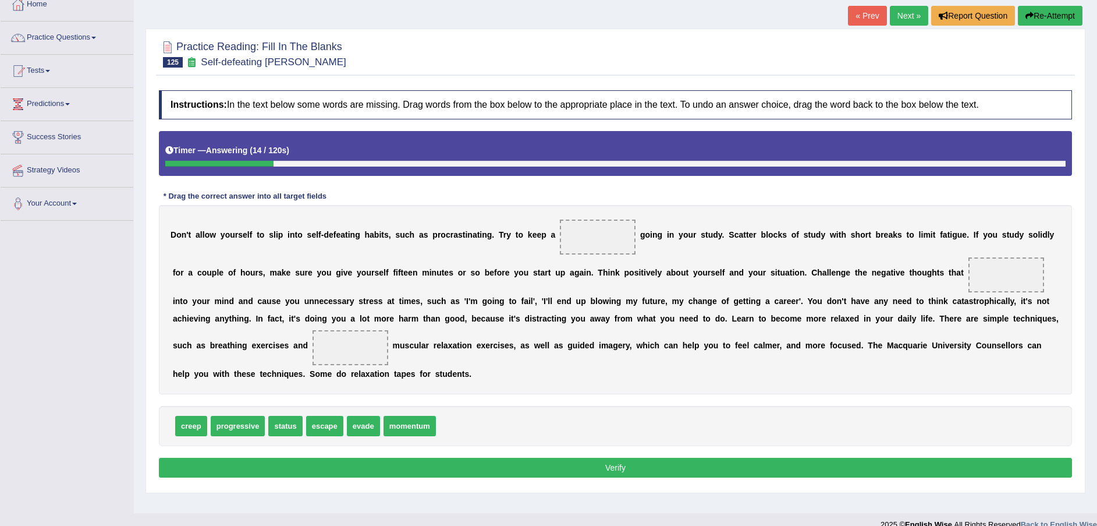
scroll to position [86, 0]
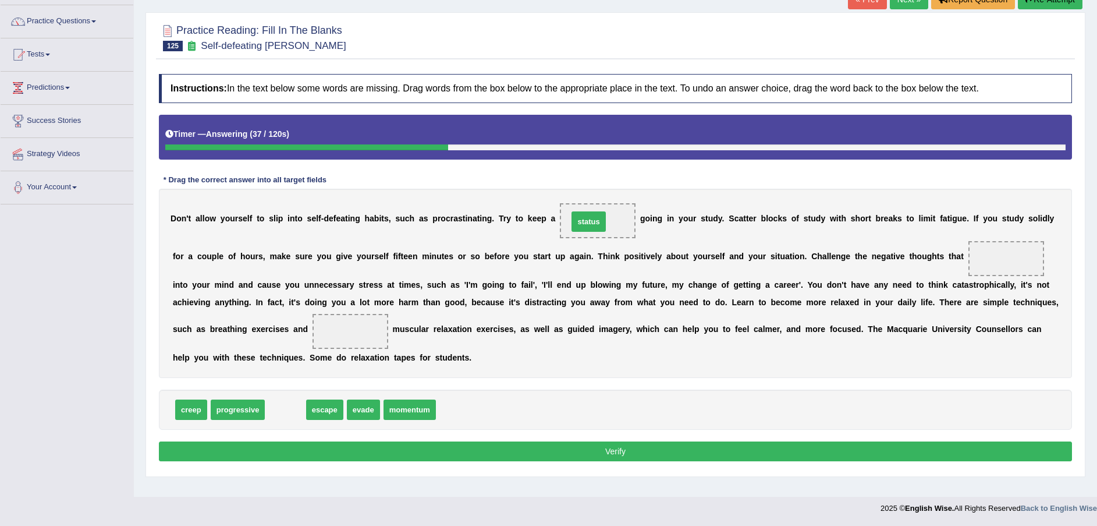
drag, startPoint x: 276, startPoint y: 417, endPoint x: 579, endPoint y: 229, distance: 356.8
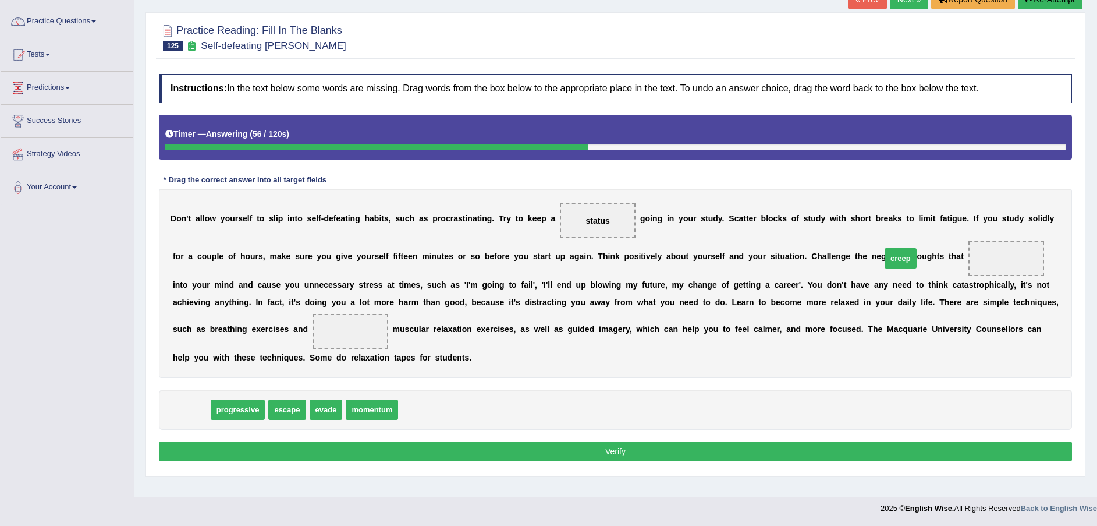
drag, startPoint x: 186, startPoint y: 413, endPoint x: 896, endPoint y: 261, distance: 725.5
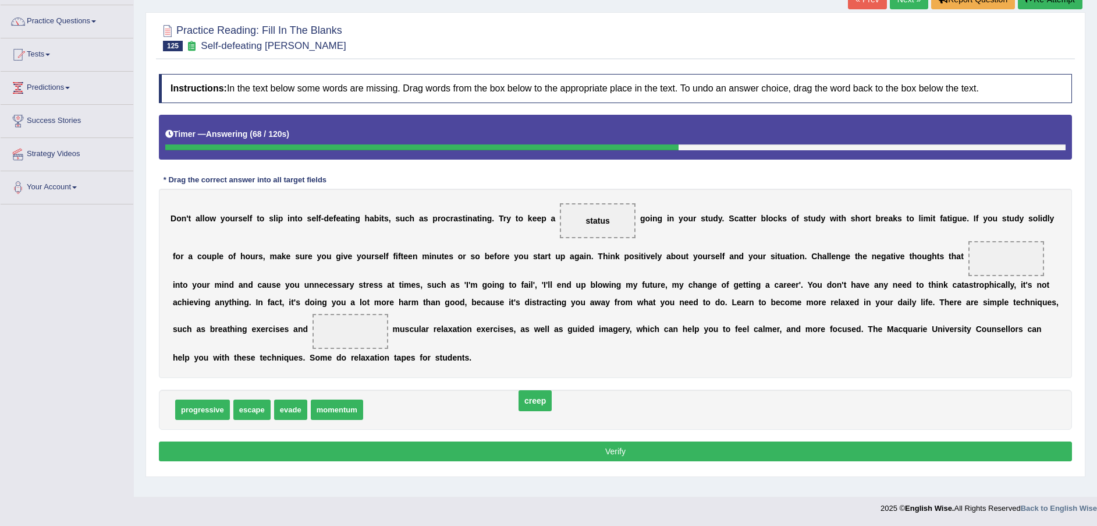
drag, startPoint x: 901, startPoint y: 259, endPoint x: 424, endPoint y: 401, distance: 497.4
drag, startPoint x: 250, startPoint y: 413, endPoint x: 896, endPoint y: 269, distance: 662.5
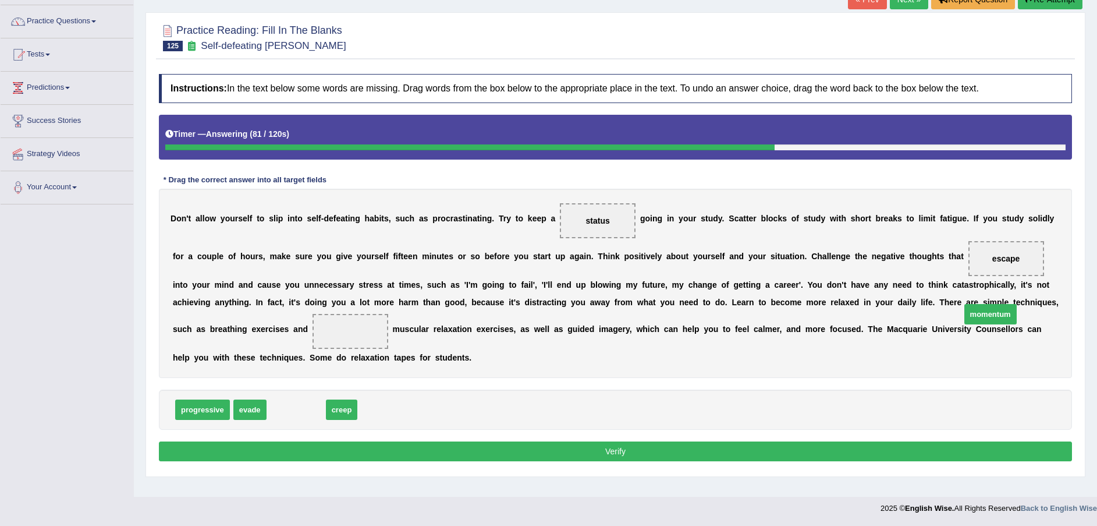
drag, startPoint x: 302, startPoint y: 406, endPoint x: 1012, endPoint y: 311, distance: 717.1
click at [579, 450] on button "Verify" at bounding box center [615, 451] width 913 height 20
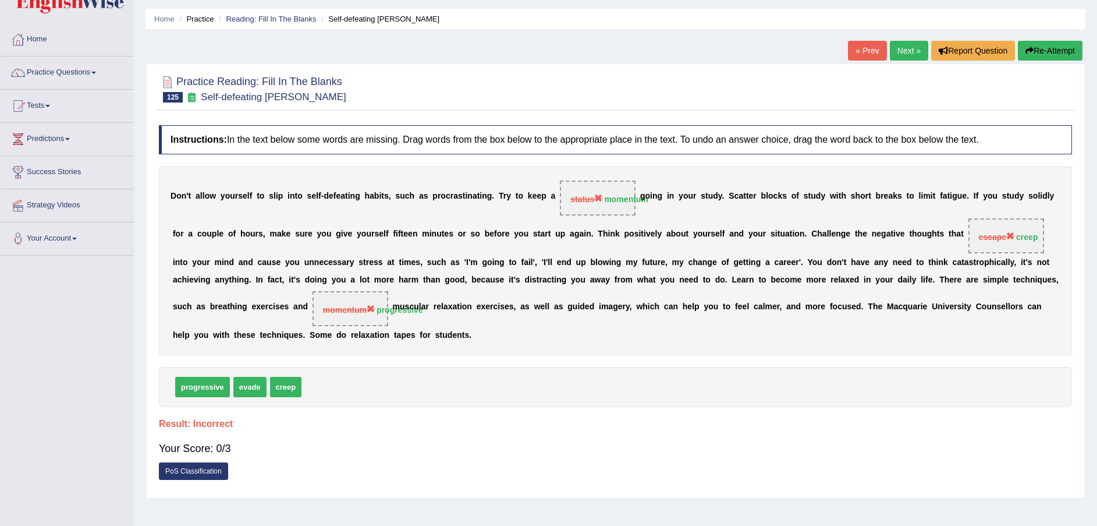
scroll to position [0, 0]
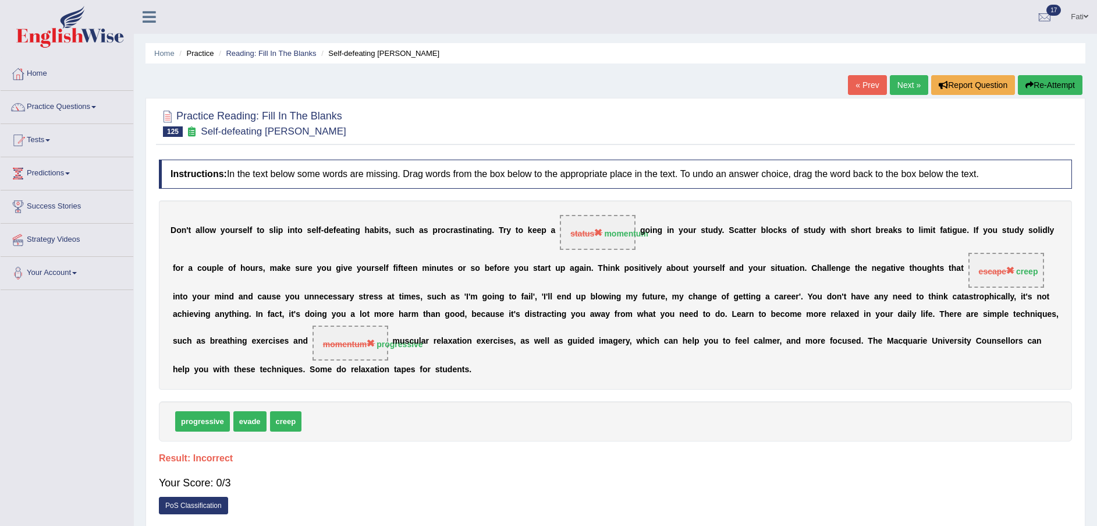
click at [909, 75] on link "Next »" at bounding box center [909, 85] width 38 height 20
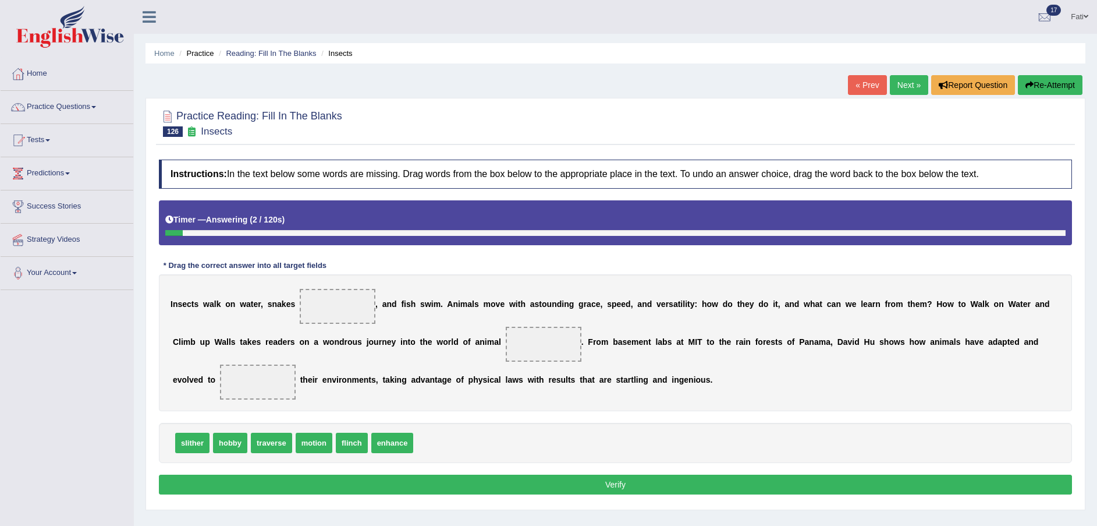
click at [871, 90] on link "« Prev" at bounding box center [867, 85] width 38 height 20
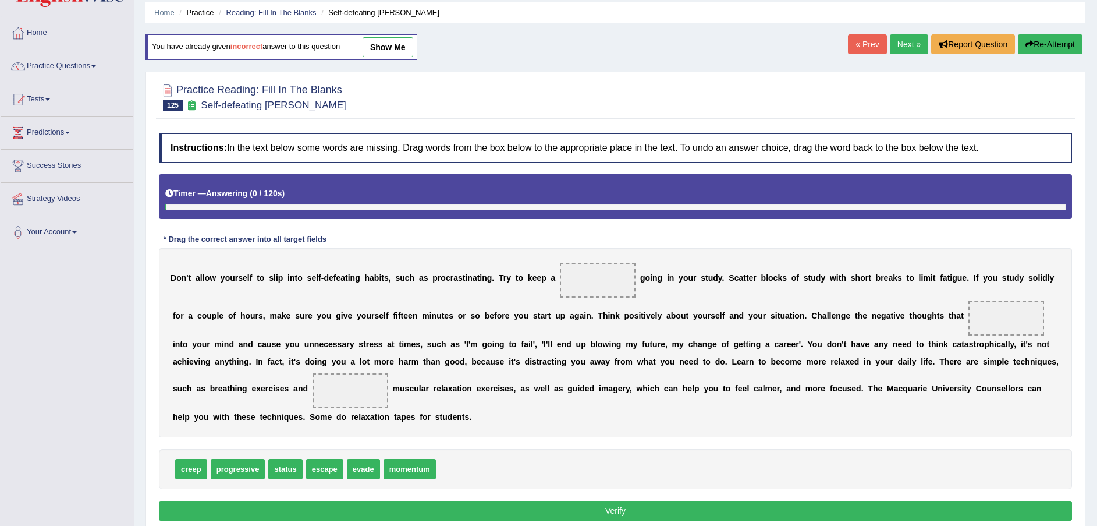
scroll to position [86, 0]
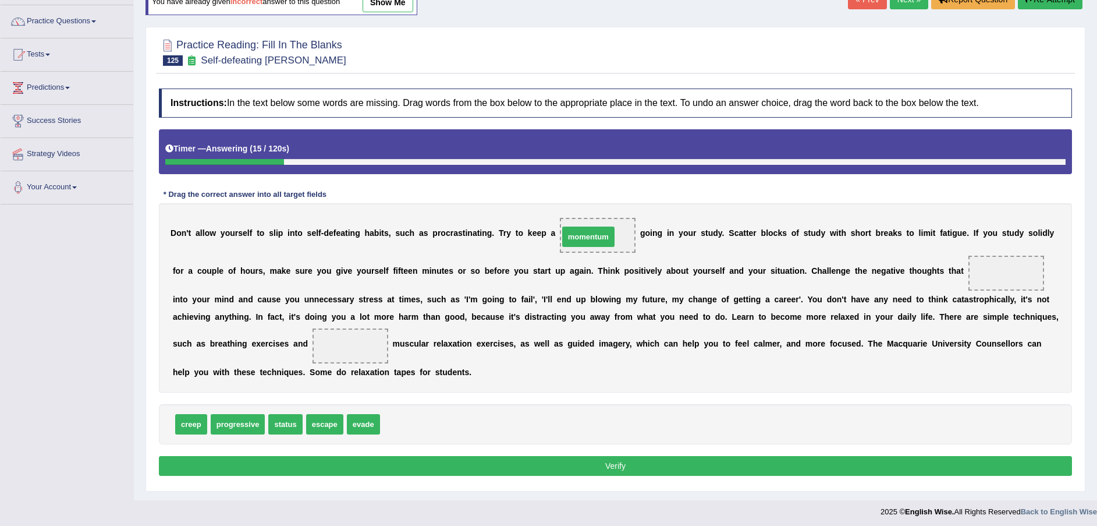
drag, startPoint x: 422, startPoint y: 427, endPoint x: 601, endPoint y: 239, distance: 259.4
drag, startPoint x: 200, startPoint y: 424, endPoint x: 905, endPoint y: 272, distance: 721.0
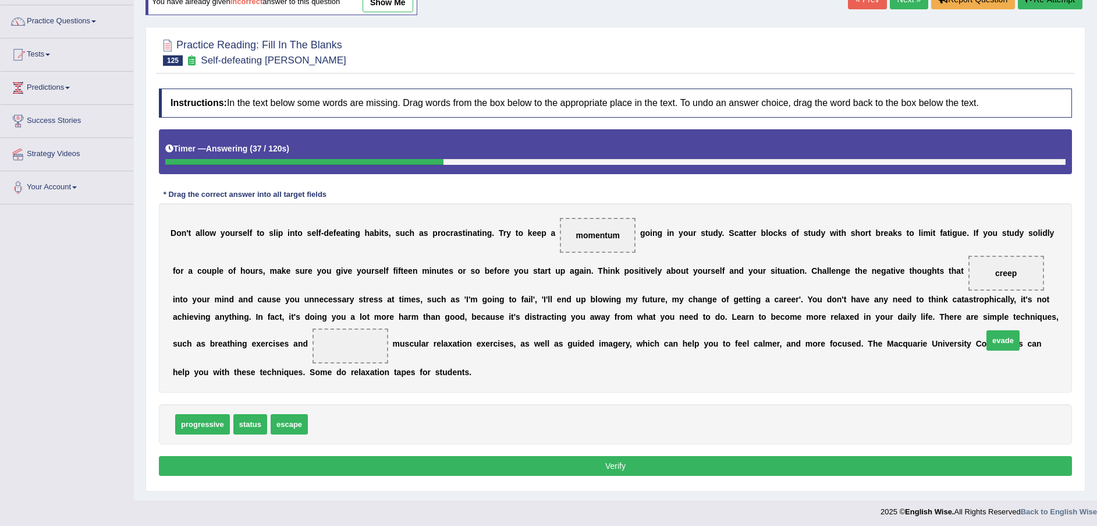
drag, startPoint x: 311, startPoint y: 426, endPoint x: 987, endPoint y: 342, distance: 681.0
drag, startPoint x: 994, startPoint y: 327, endPoint x: 470, endPoint y: 412, distance: 530.1
drag, startPoint x: 290, startPoint y: 422, endPoint x: 995, endPoint y: 331, distance: 710.7
click at [792, 463] on button "Verify" at bounding box center [615, 466] width 913 height 20
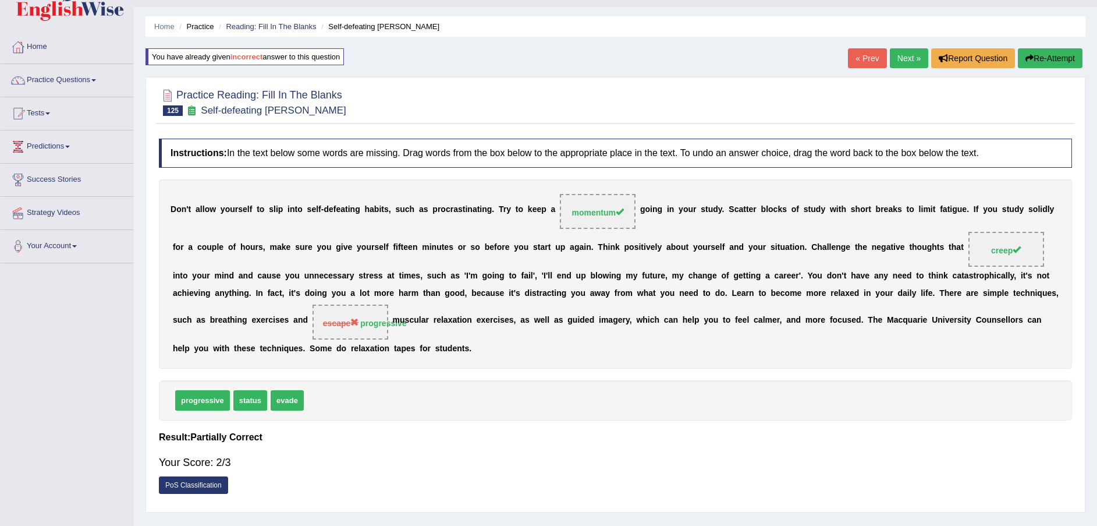
scroll to position [0, 0]
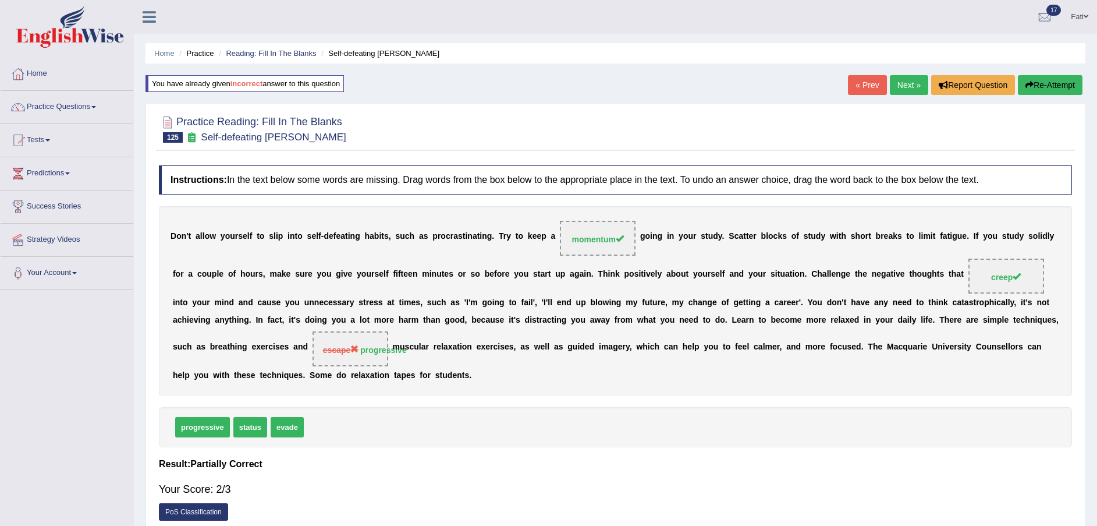
click at [1026, 79] on button "Re-Attempt" at bounding box center [1050, 85] width 65 height 20
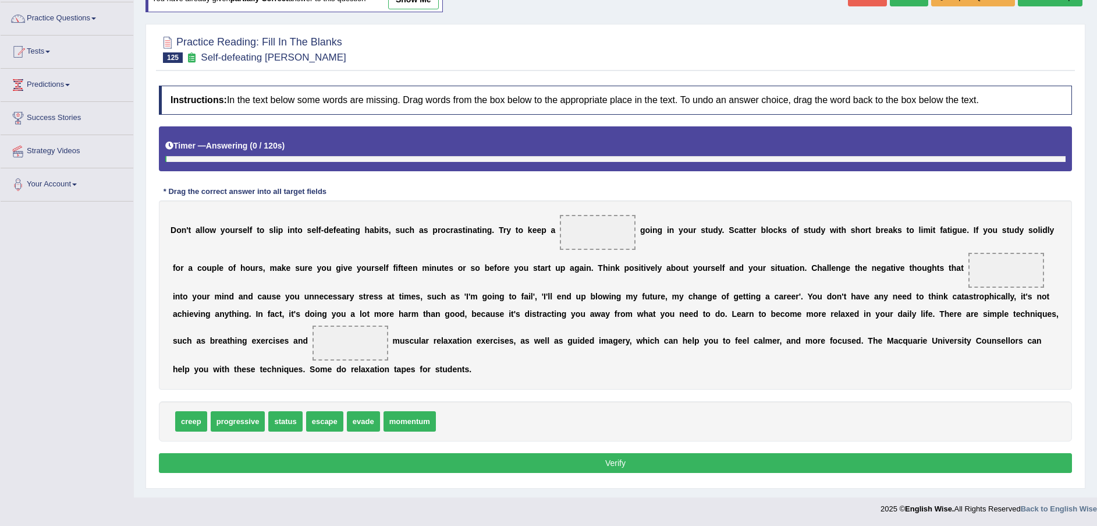
scroll to position [89, 0]
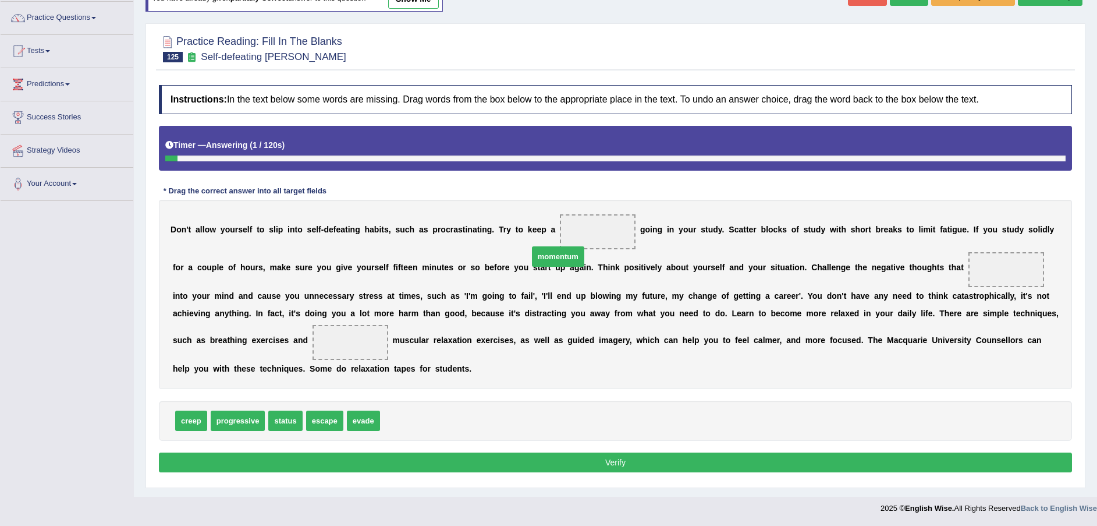
drag, startPoint x: 385, startPoint y: 416, endPoint x: 559, endPoint y: 235, distance: 250.3
drag, startPoint x: 189, startPoint y: 420, endPoint x: 885, endPoint y: 273, distance: 711.6
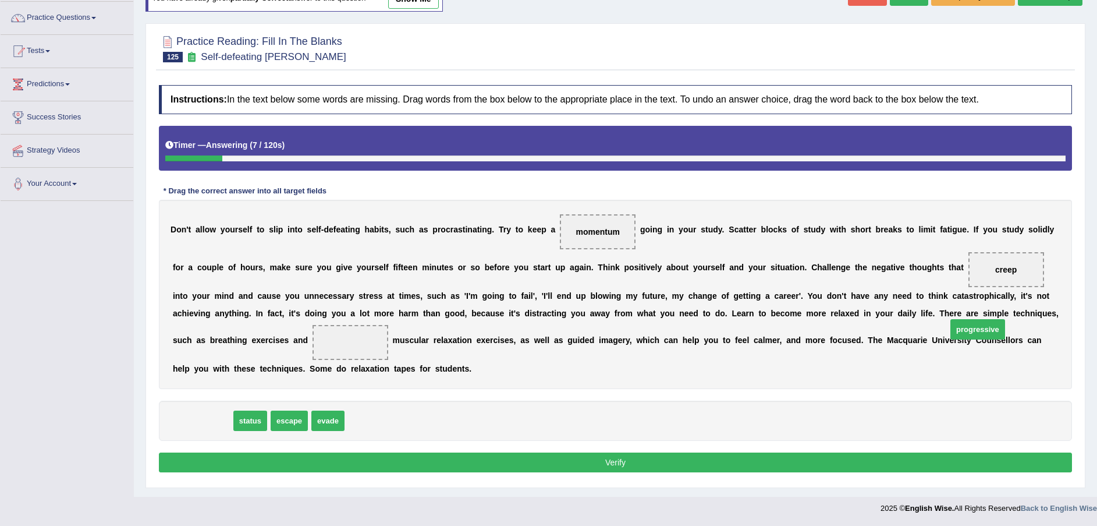
drag, startPoint x: 217, startPoint y: 421, endPoint x: 1000, endPoint y: 329, distance: 788.2
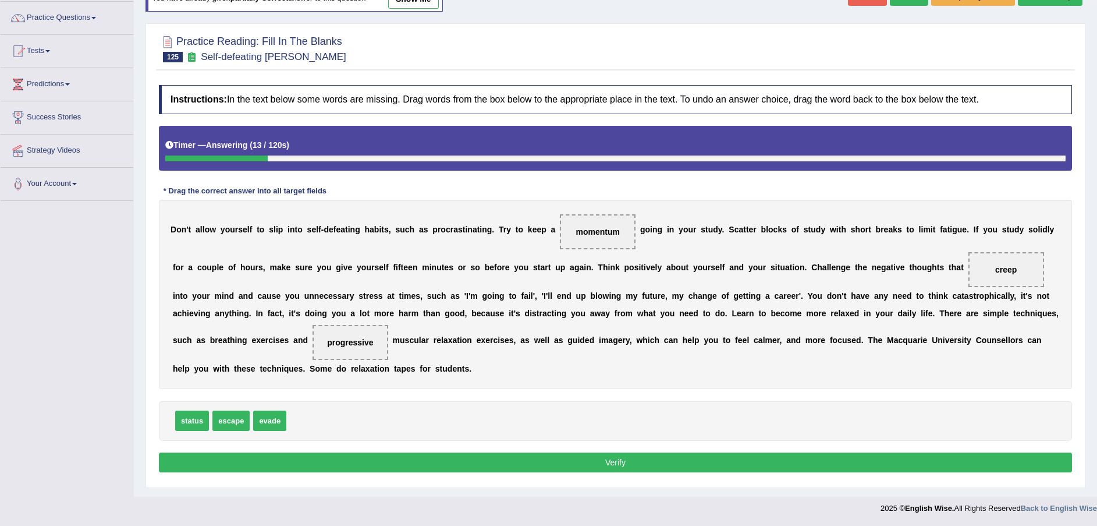
click at [513, 451] on div "Instructions: In the text below some words are missing. Drag words from the box…" at bounding box center [615, 280] width 919 height 402
click at [513, 459] on button "Verify" at bounding box center [615, 462] width 913 height 20
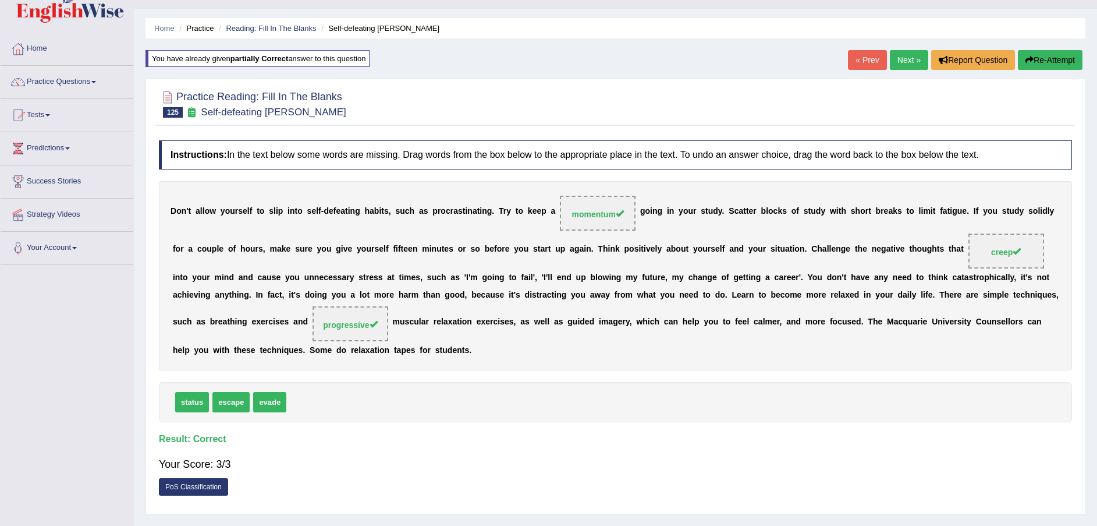
scroll to position [0, 0]
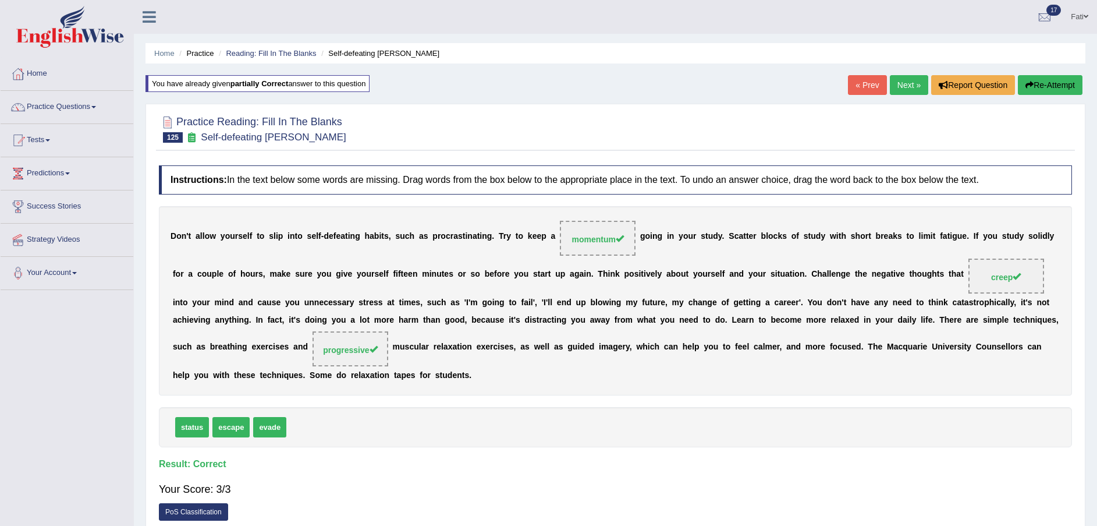
click at [914, 80] on link "Next »" at bounding box center [909, 85] width 38 height 20
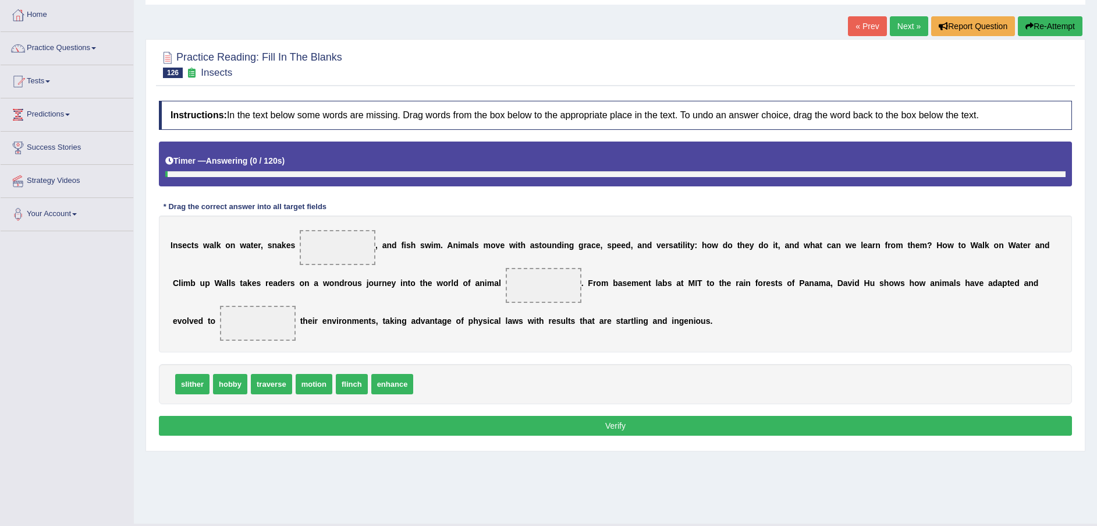
scroll to position [86, 0]
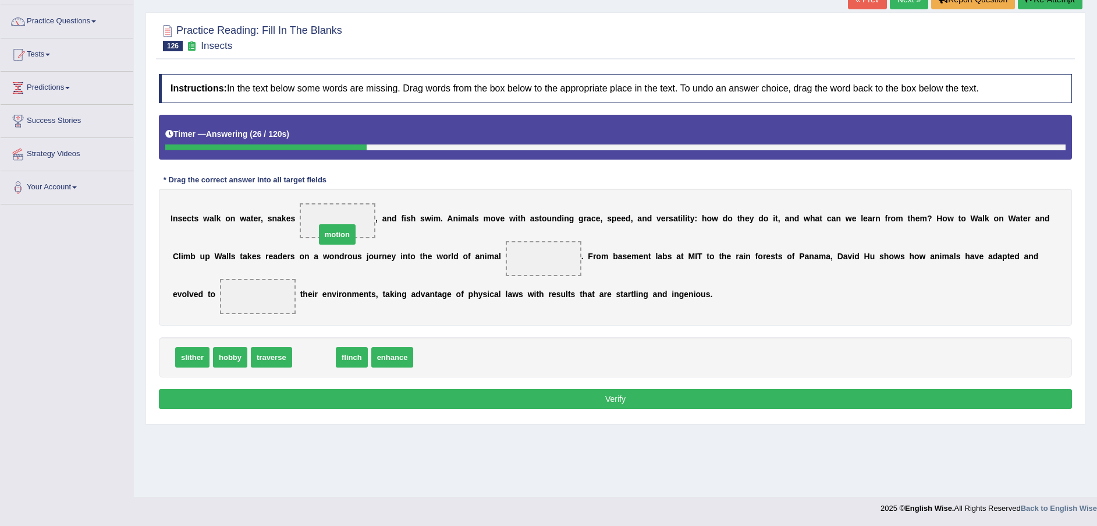
drag, startPoint x: 307, startPoint y: 341, endPoint x: 331, endPoint y: 218, distance: 125.1
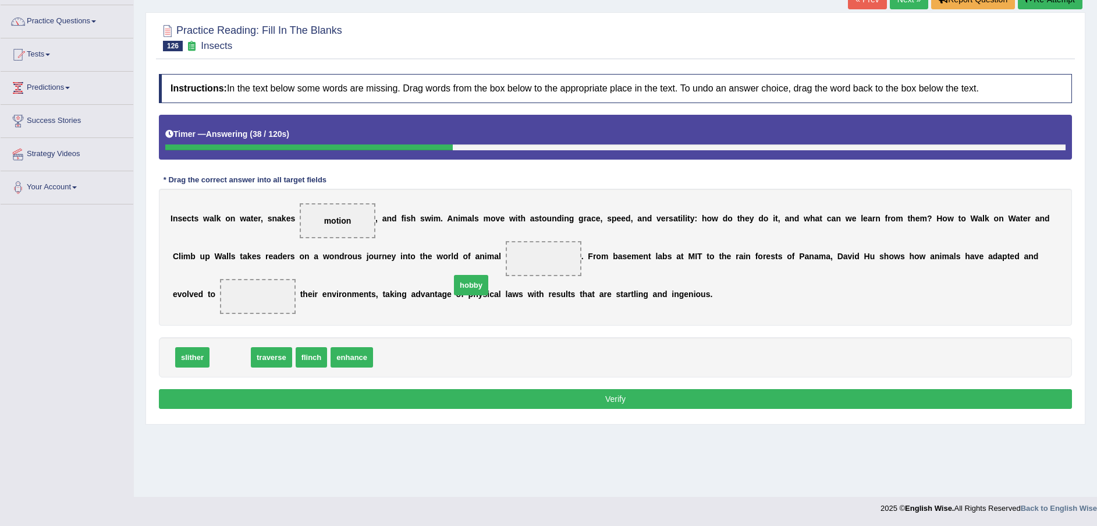
drag, startPoint x: 225, startPoint y: 343, endPoint x: 466, endPoint y: 270, distance: 251.7
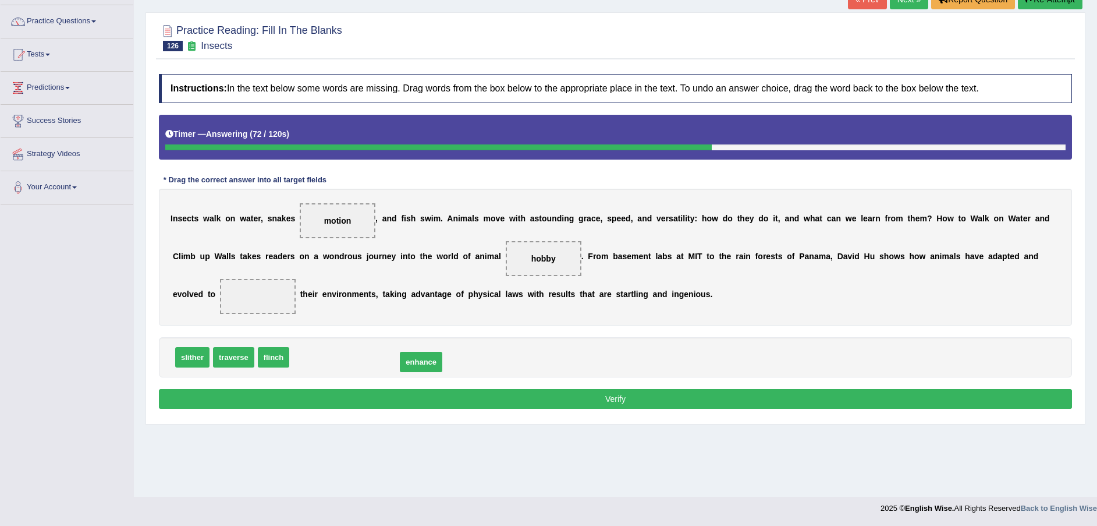
drag, startPoint x: 310, startPoint y: 341, endPoint x: 338, endPoint y: 331, distance: 30.0
drag, startPoint x: 268, startPoint y: 335, endPoint x: 1038, endPoint y: 263, distance: 773.4
click at [849, 367] on div "Instructions: In the text below some words are missing. Drag words from the box…" at bounding box center [615, 243] width 919 height 350
click at [843, 389] on button "Verify" at bounding box center [615, 399] width 913 height 20
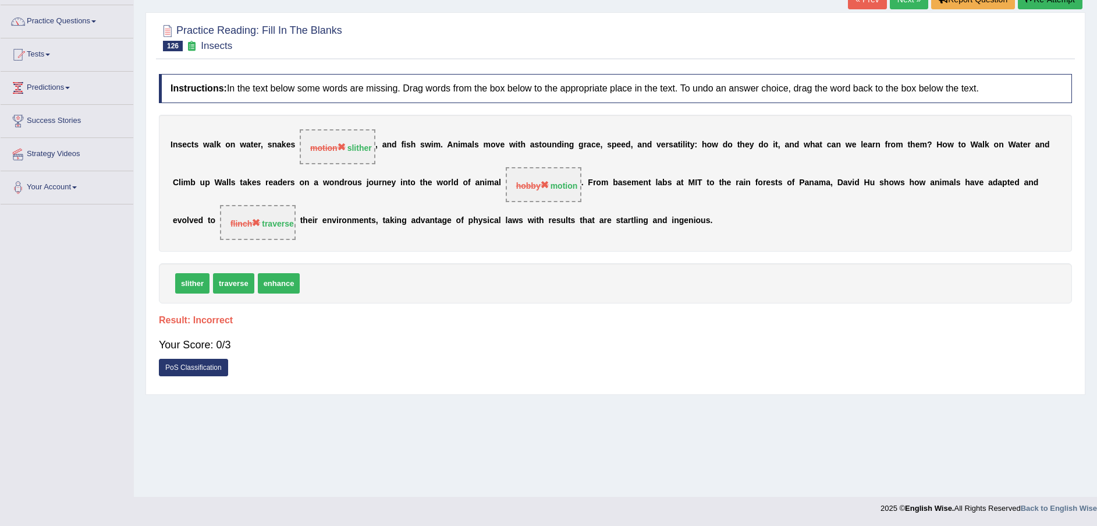
scroll to position [0, 0]
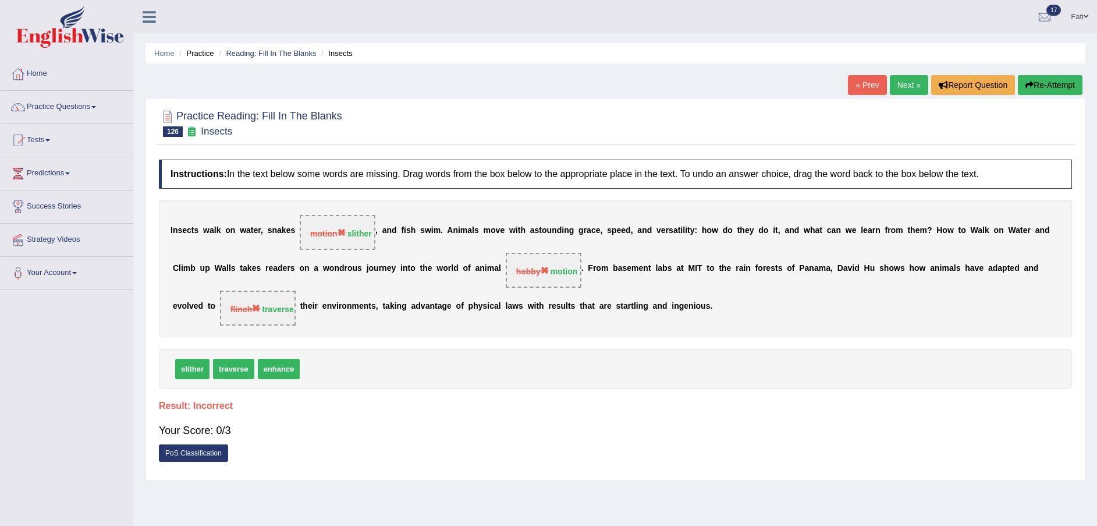
click at [1036, 90] on button "Re-Attempt" at bounding box center [1050, 85] width 65 height 20
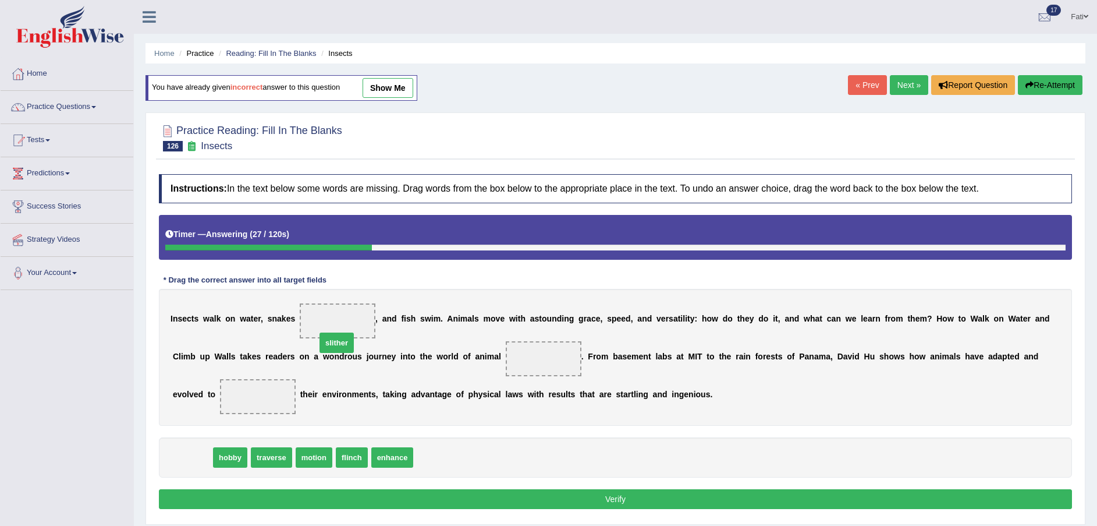
drag, startPoint x: 189, startPoint y: 434, endPoint x: 331, endPoint y: 323, distance: 180.4
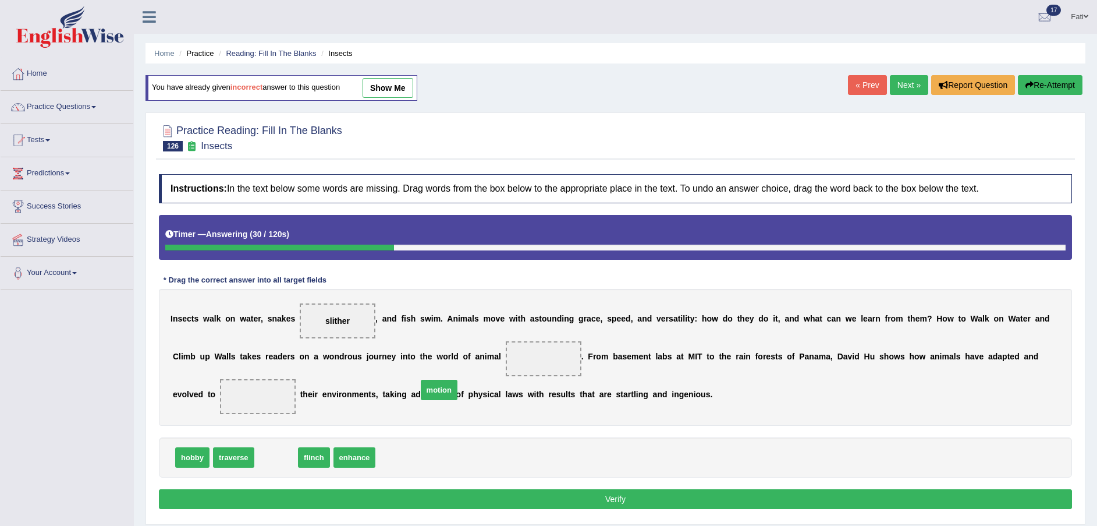
drag, startPoint x: 271, startPoint y: 438, endPoint x: 460, endPoint y: 367, distance: 202.8
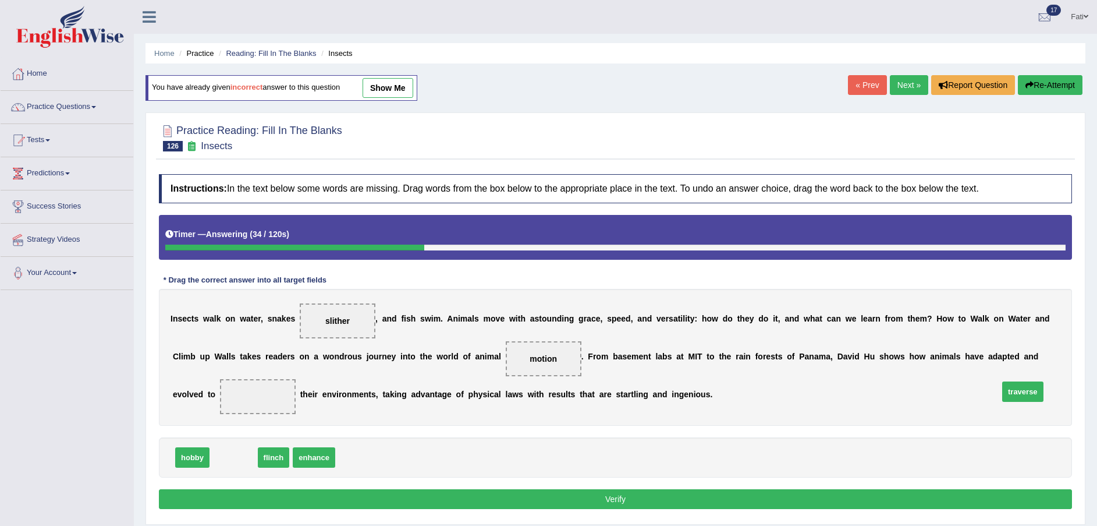
drag, startPoint x: 231, startPoint y: 441, endPoint x: 1020, endPoint y: 375, distance: 792.6
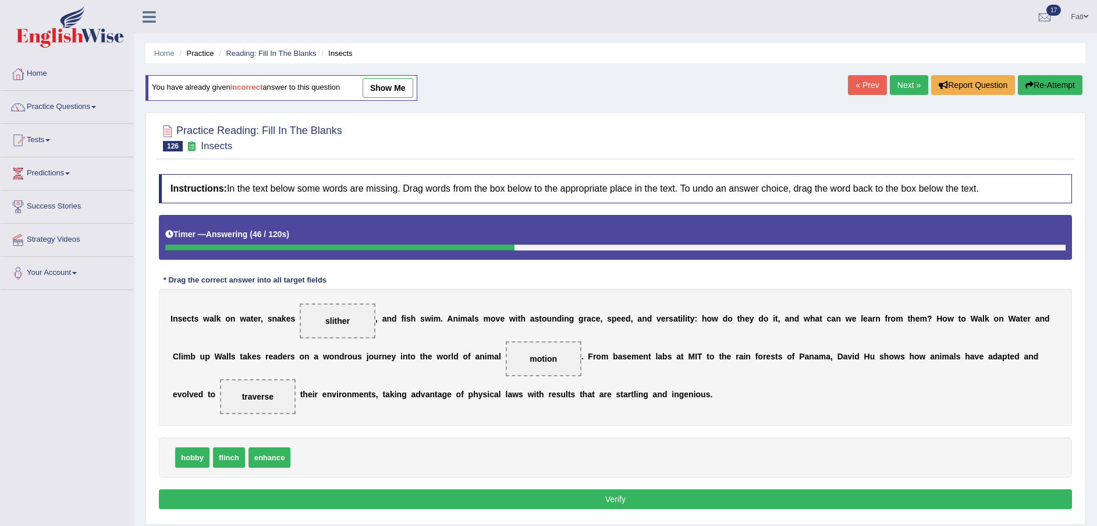
click at [844, 489] on button "Verify" at bounding box center [615, 499] width 913 height 20
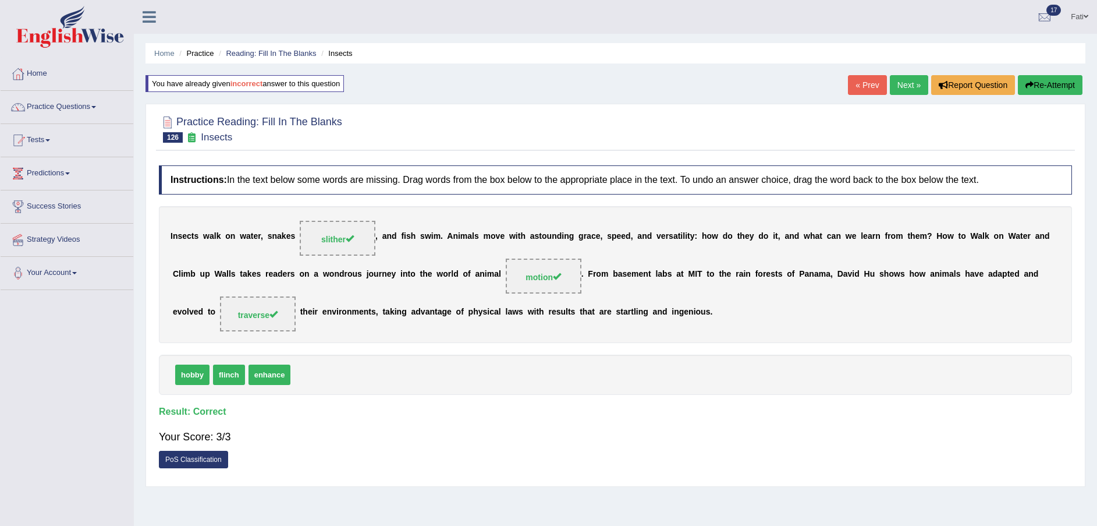
click at [917, 90] on link "Next »" at bounding box center [909, 85] width 38 height 20
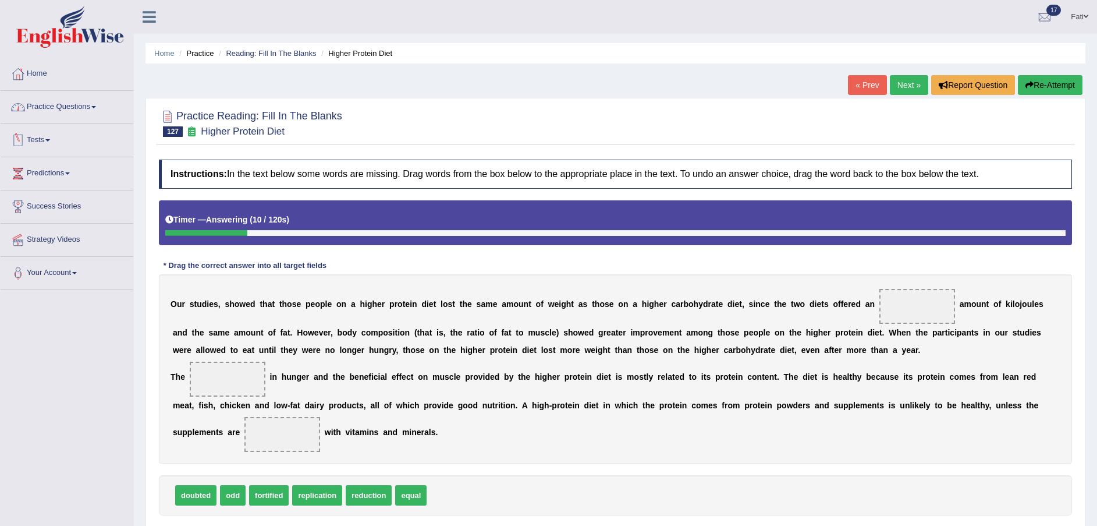
click at [70, 104] on link "Practice Questions" at bounding box center [67, 105] width 133 height 29
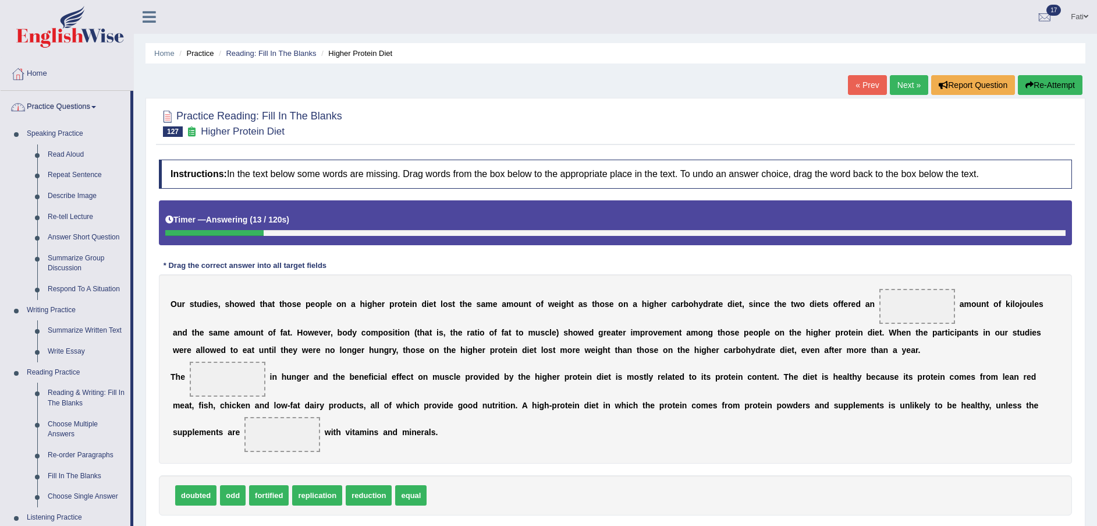
click at [62, 109] on link "Practice Questions" at bounding box center [66, 105] width 130 height 29
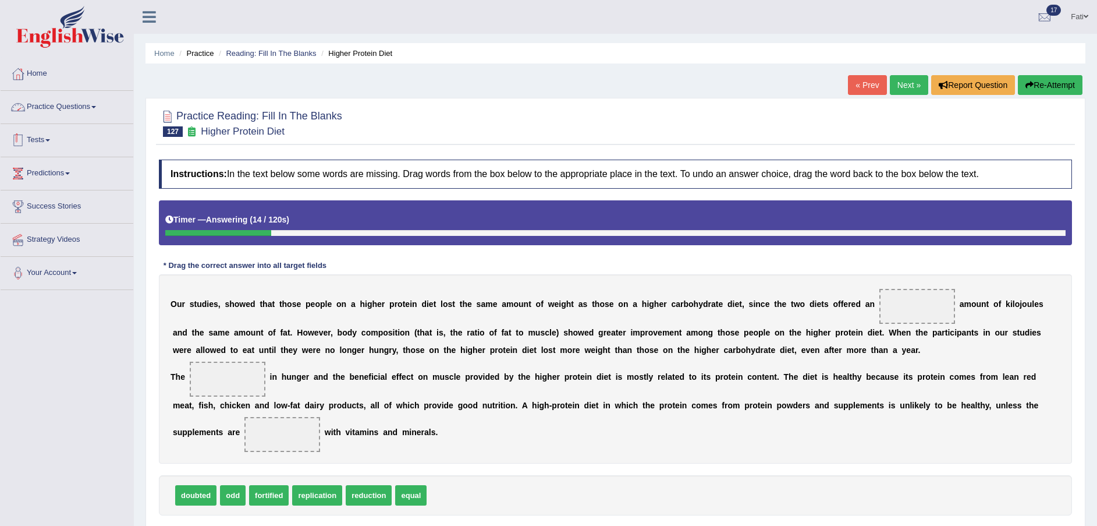
click at [50, 138] on link "Tests" at bounding box center [67, 138] width 133 height 29
click at [63, 163] on link "Take Practice Sectional Test" at bounding box center [76, 167] width 109 height 21
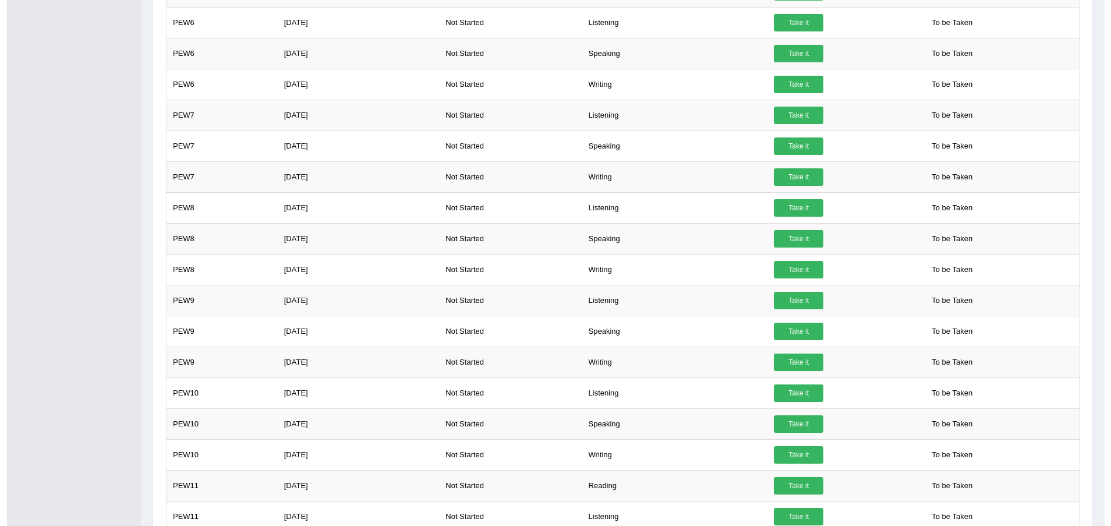
scroll to position [611, 0]
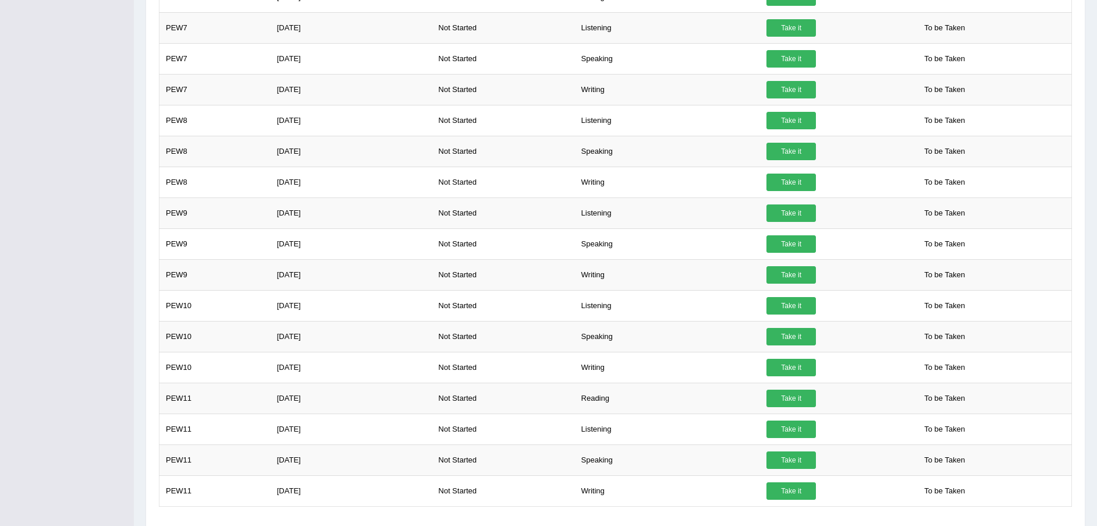
click at [784, 398] on link "Take it" at bounding box center [791, 397] width 49 height 17
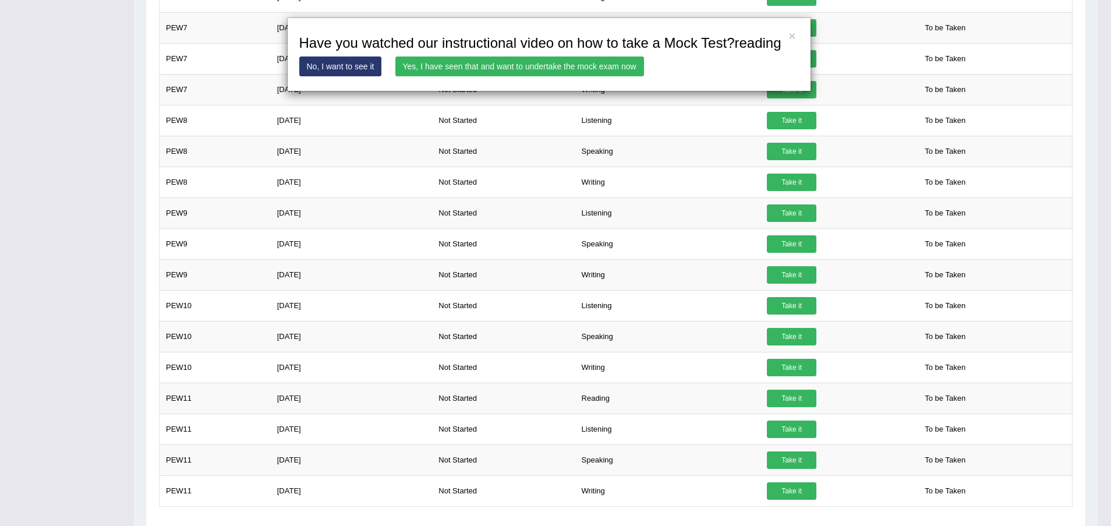
click at [554, 61] on link "Yes, I have seen that and want to undertake the mock exam now" at bounding box center [519, 66] width 249 height 20
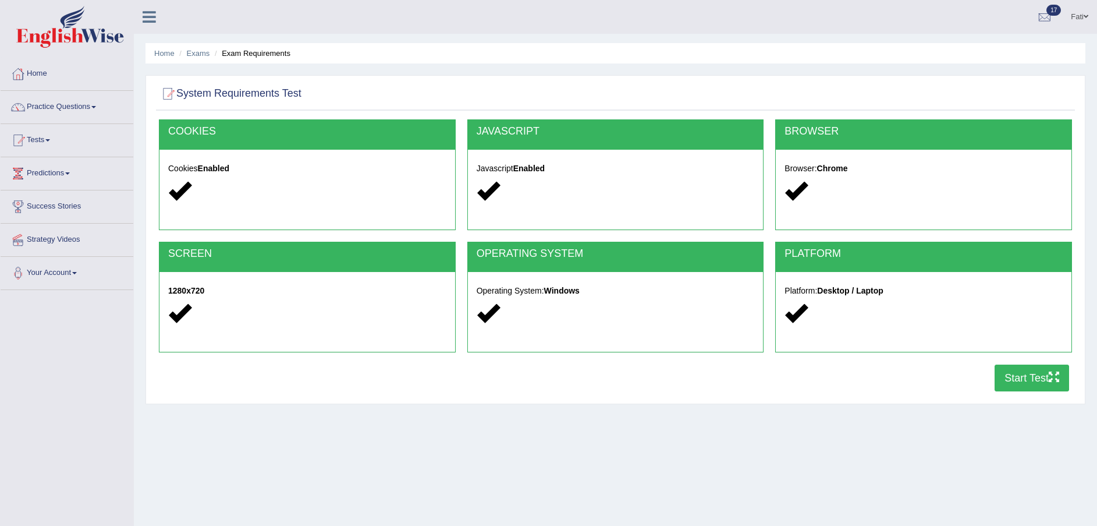
click at [1019, 382] on button "Start Test" at bounding box center [1032, 377] width 75 height 27
